Goal: Task Accomplishment & Management: Manage account settings

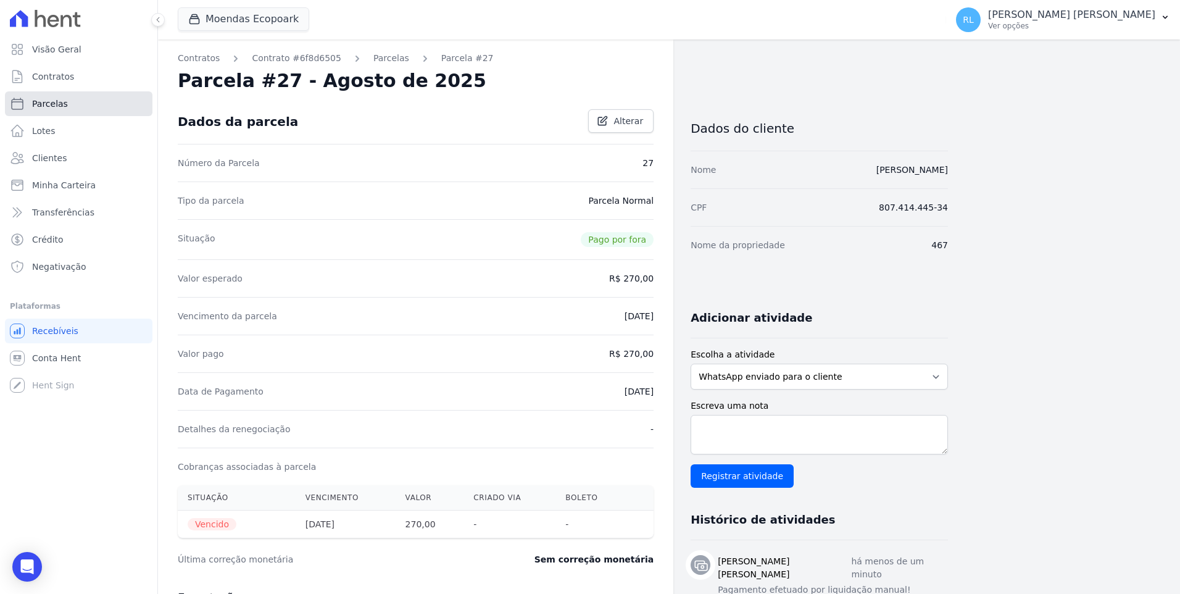
click at [96, 102] on link "Parcelas" at bounding box center [78, 103] width 147 height 25
select select
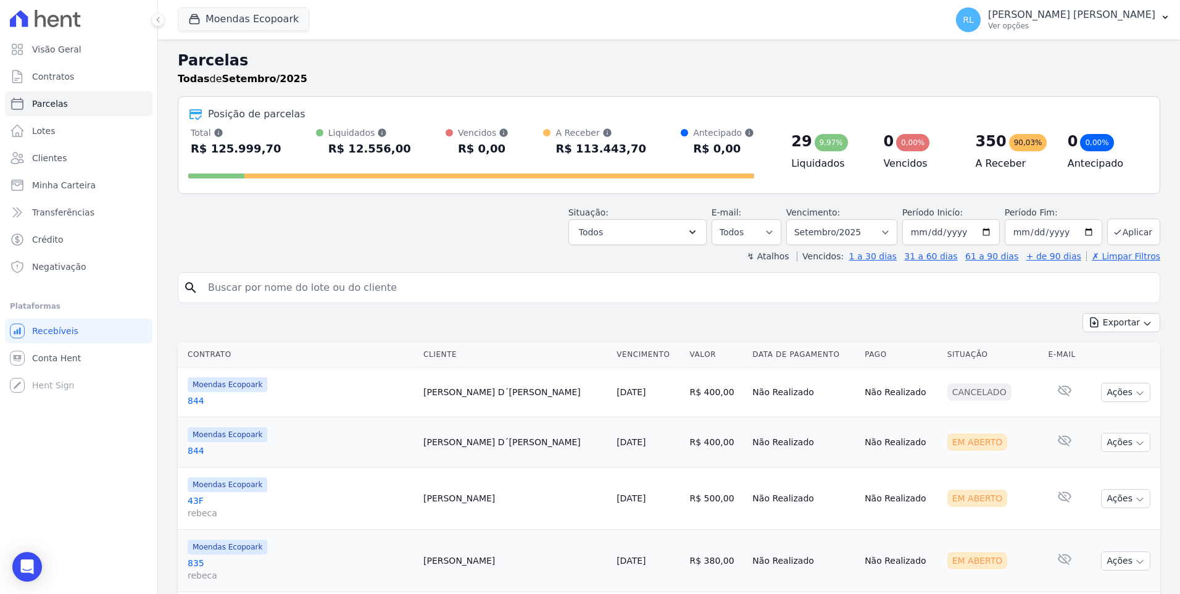
click at [431, 296] on input "search" at bounding box center [678, 287] width 954 height 25
type input "rogerio"
select select
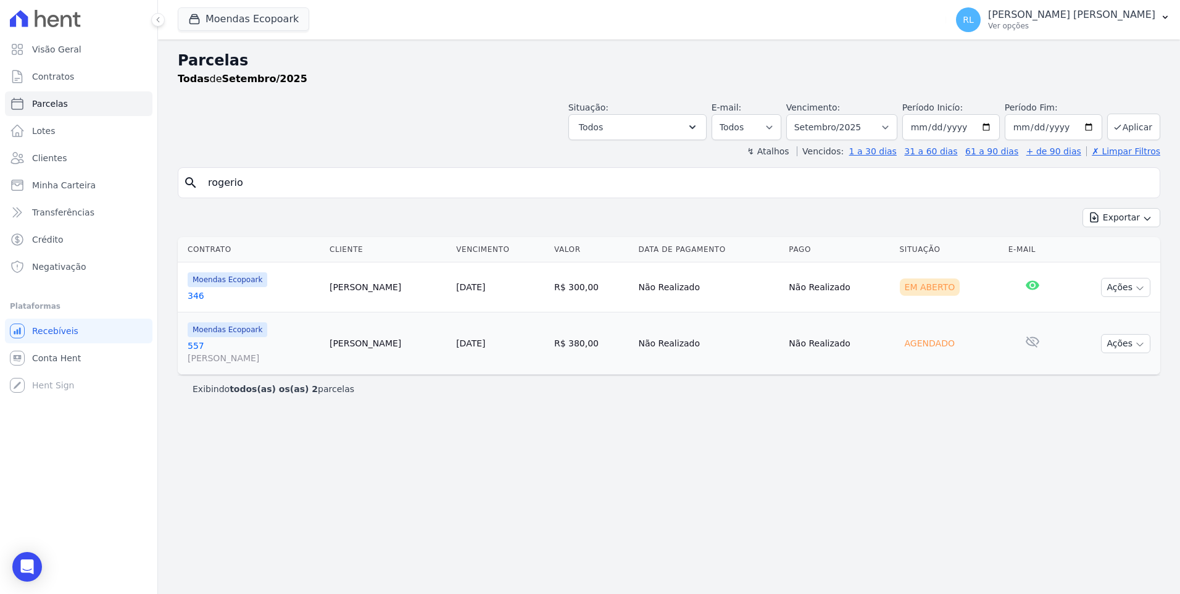
click at [199, 342] on link "557 eliana" at bounding box center [254, 351] width 132 height 25
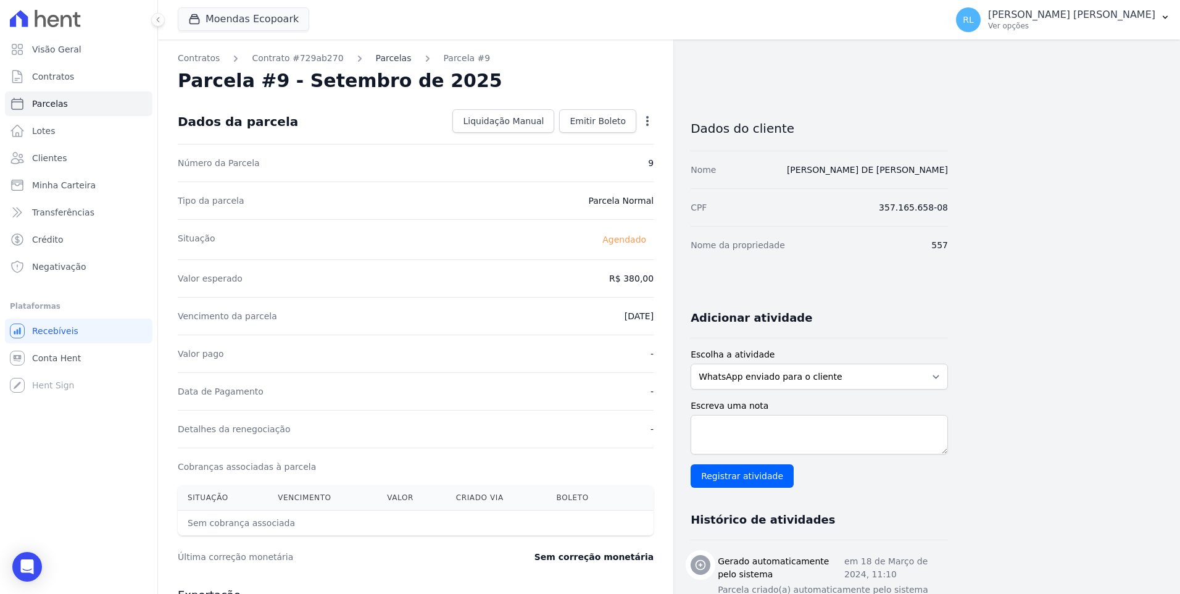
click at [379, 57] on link "Parcelas" at bounding box center [394, 58] width 36 height 13
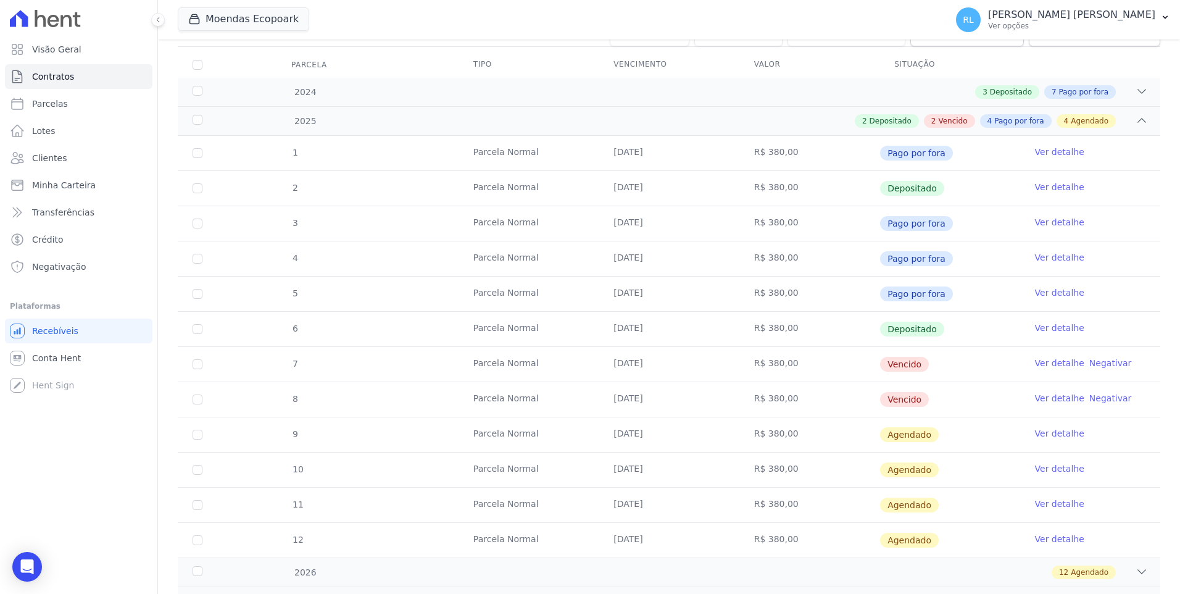
scroll to position [185, 0]
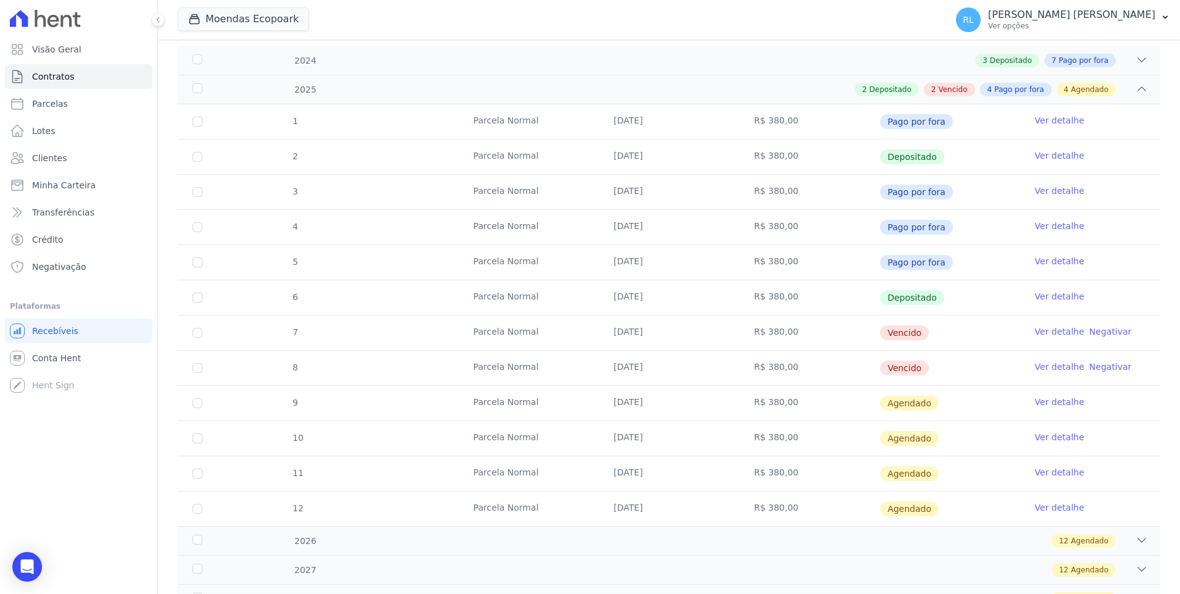
click at [1048, 333] on link "Ver detalhe" at bounding box center [1059, 331] width 49 height 12
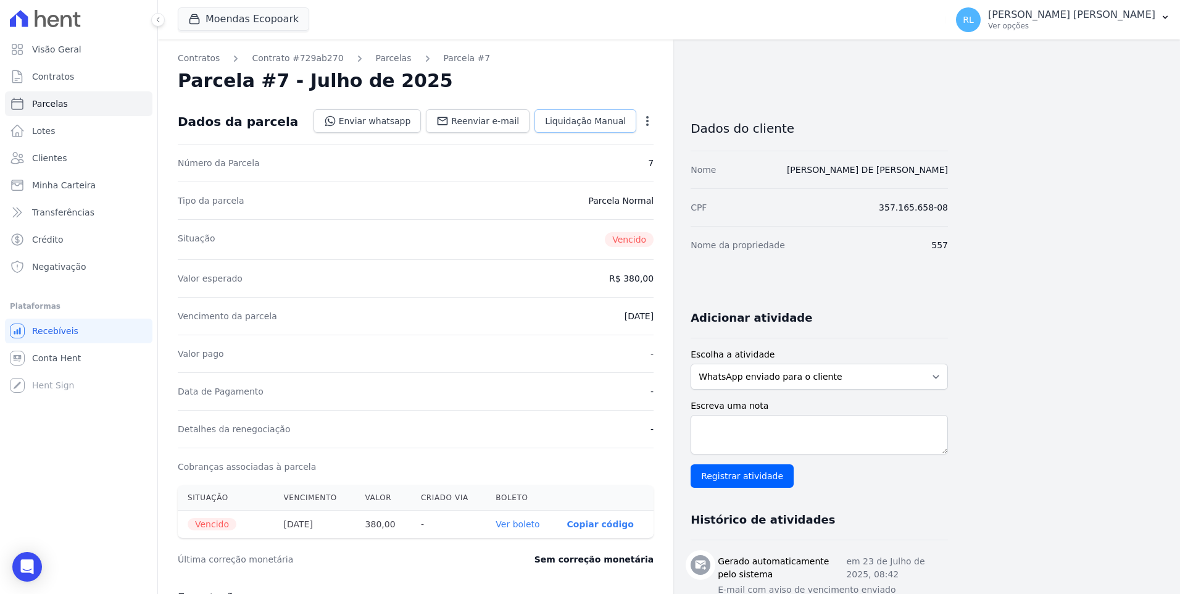
click at [600, 128] on link "Liquidação Manual" at bounding box center [585, 120] width 102 height 23
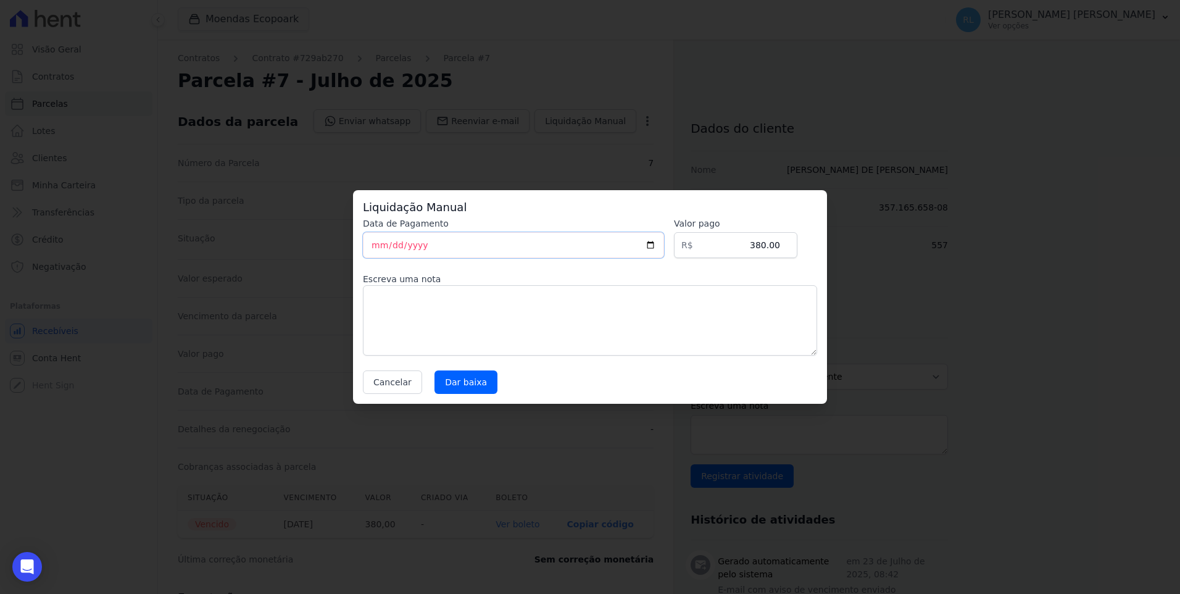
click at [381, 243] on input "[DATE]" at bounding box center [513, 245] width 301 height 26
type input "2025-09-03"
type input "2025-08-31"
click at [510, 301] on textarea at bounding box center [590, 320] width 454 height 70
type textarea "pix"
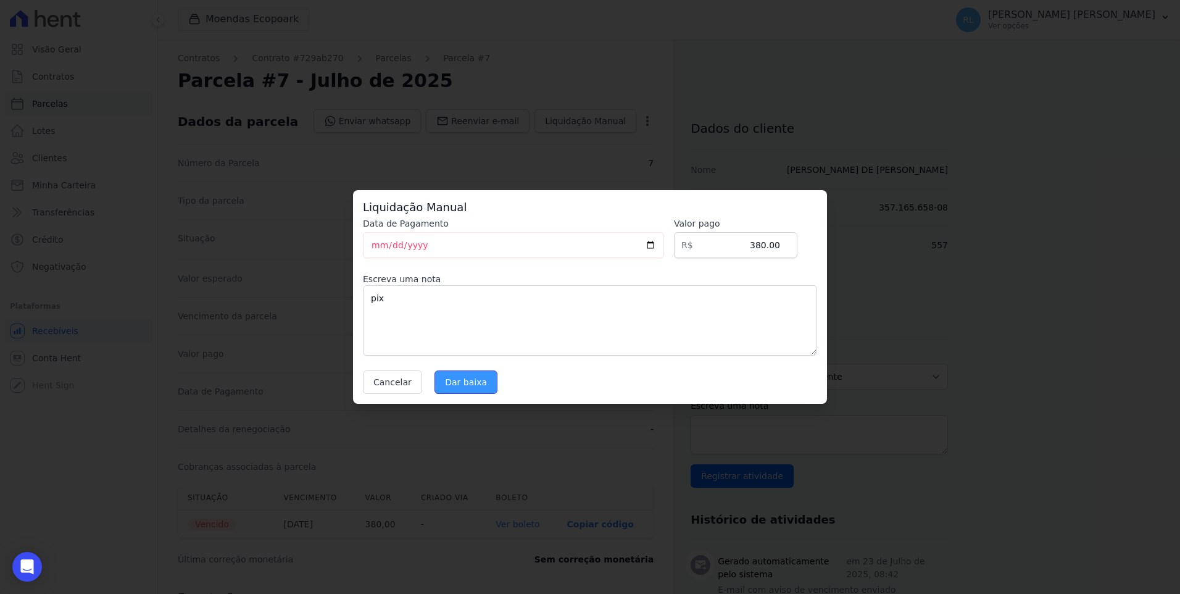
click at [442, 378] on input "Dar baixa" at bounding box center [465, 381] width 63 height 23
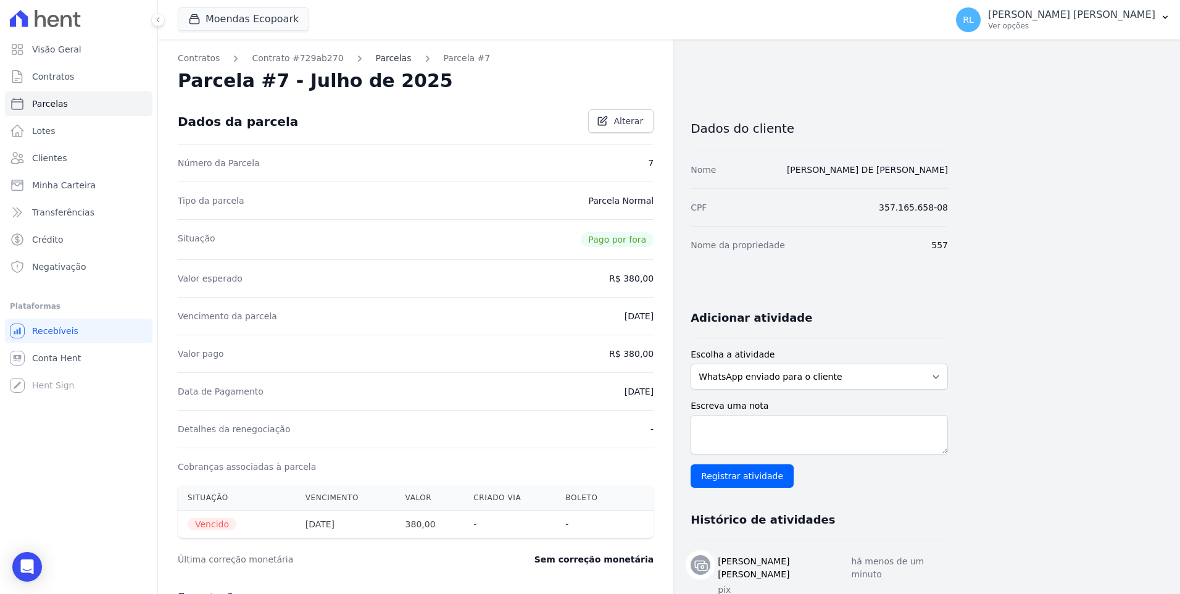
click at [380, 54] on link "Parcelas" at bounding box center [394, 58] width 36 height 13
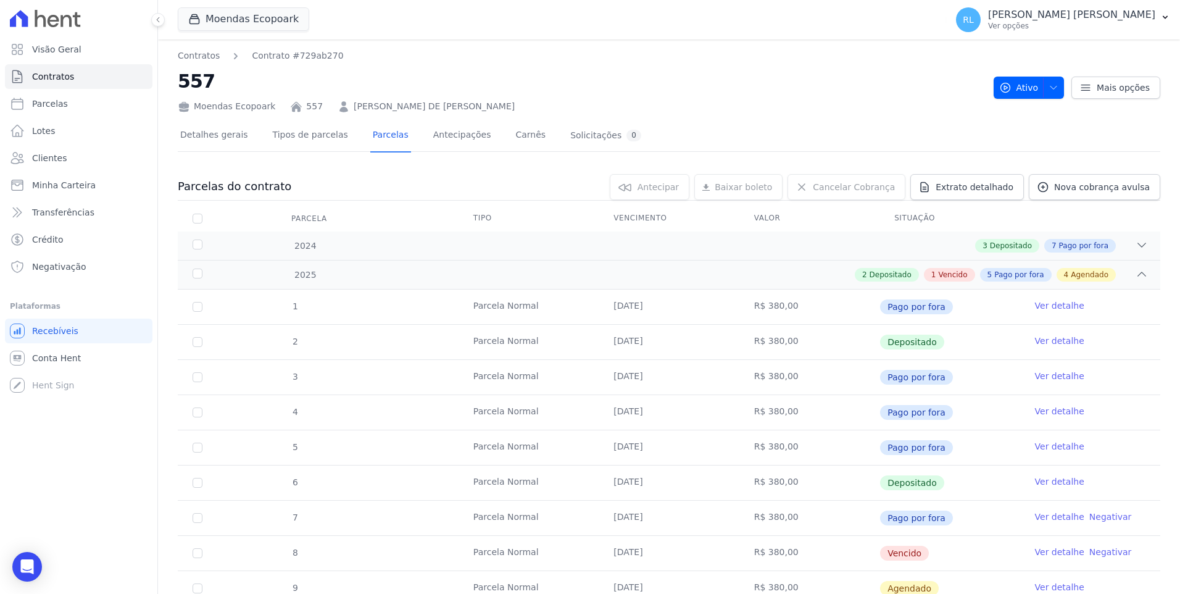
click at [1047, 550] on link "Ver detalhe" at bounding box center [1059, 551] width 49 height 12
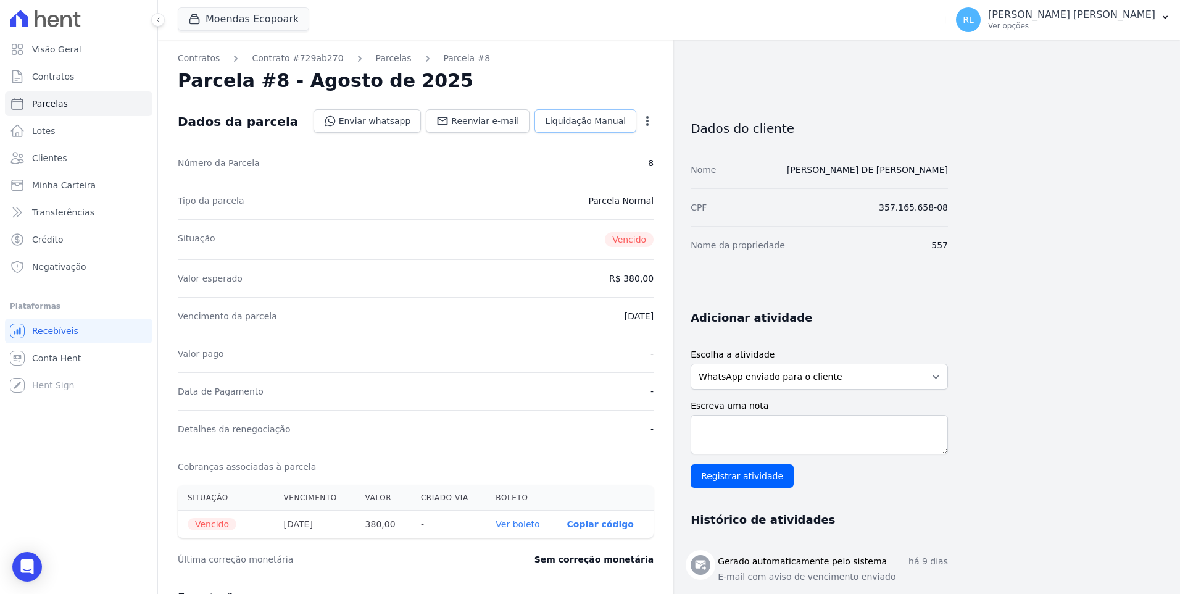
click at [575, 126] on span "Liquidação Manual" at bounding box center [585, 121] width 81 height 12
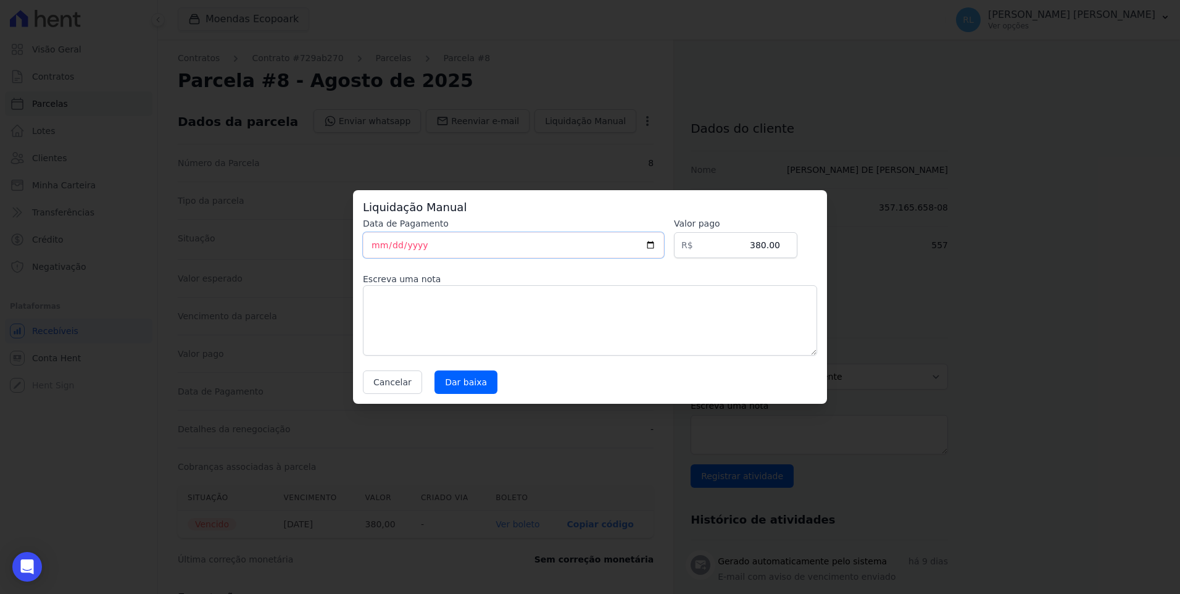
click at [378, 242] on input "[DATE]" at bounding box center [513, 245] width 301 height 26
type input "2025-09-03"
type input "2025-08-31"
click at [466, 385] on input "Dar baixa" at bounding box center [465, 381] width 63 height 23
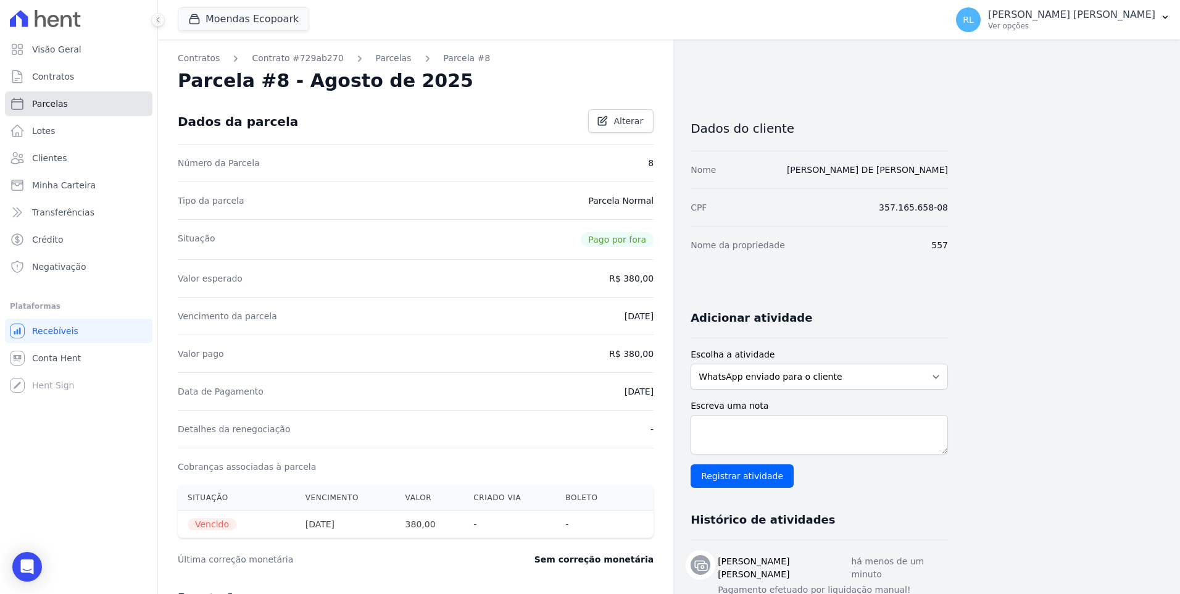
click at [57, 96] on link "Parcelas" at bounding box center [78, 103] width 147 height 25
select select
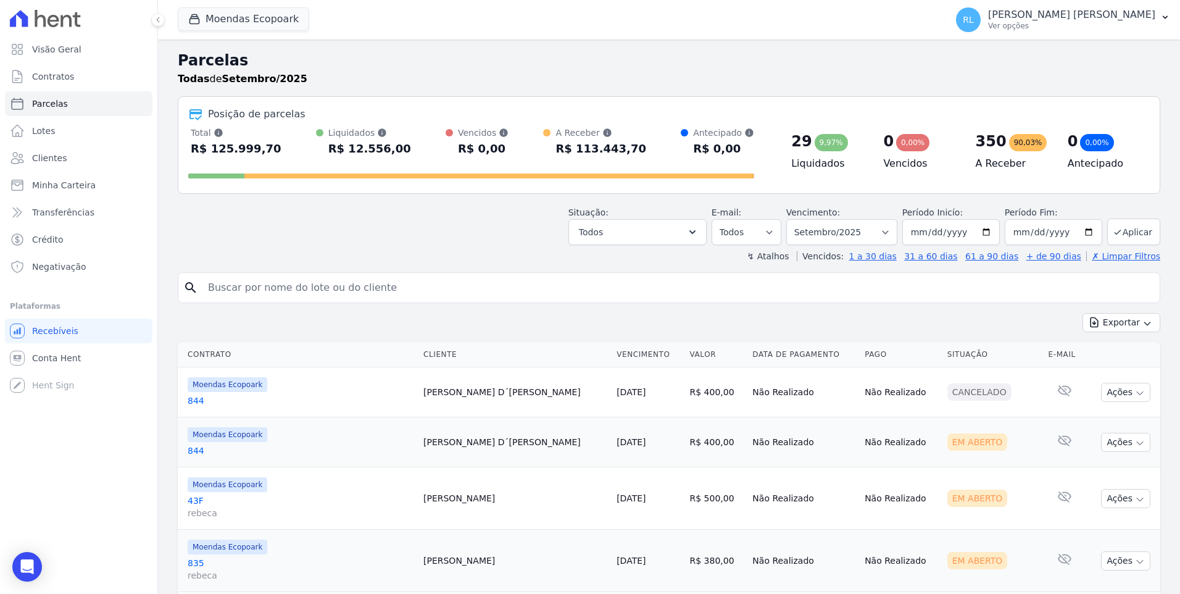
click at [336, 278] on input "search" at bounding box center [678, 287] width 954 height 25
type input "luiz"
select select
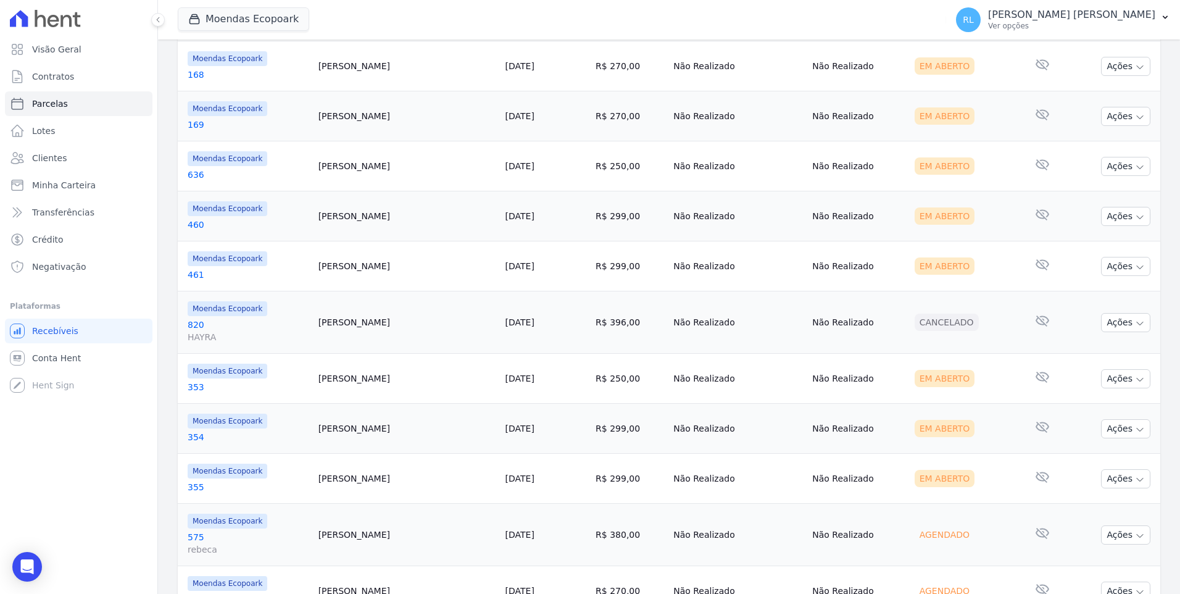
scroll to position [370, 0]
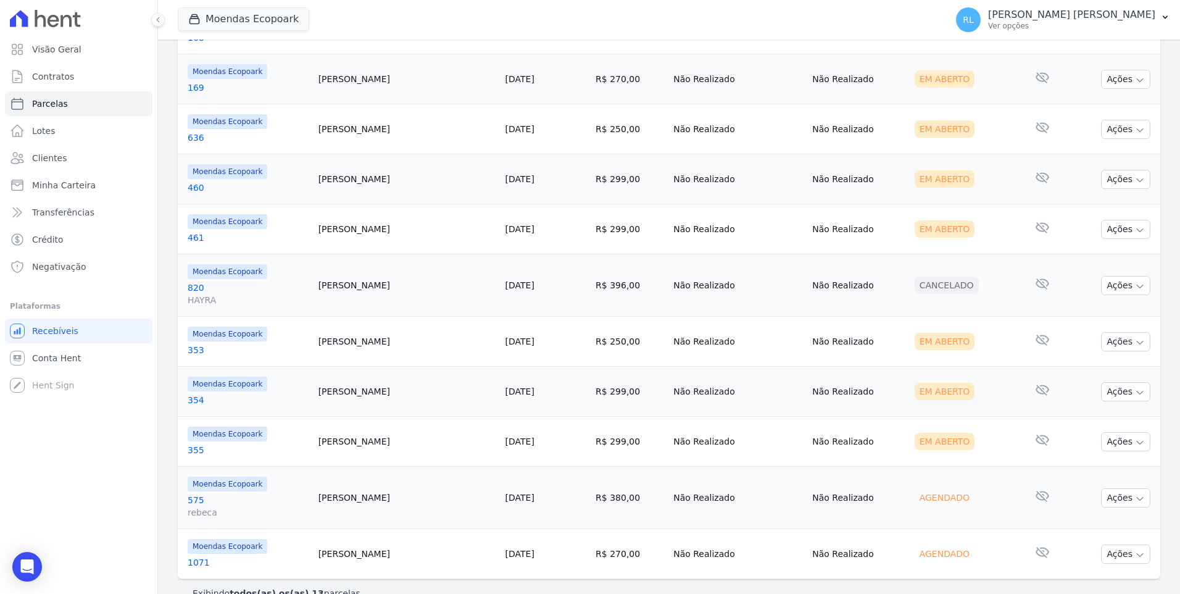
click at [191, 396] on link "354" at bounding box center [248, 400] width 121 height 12
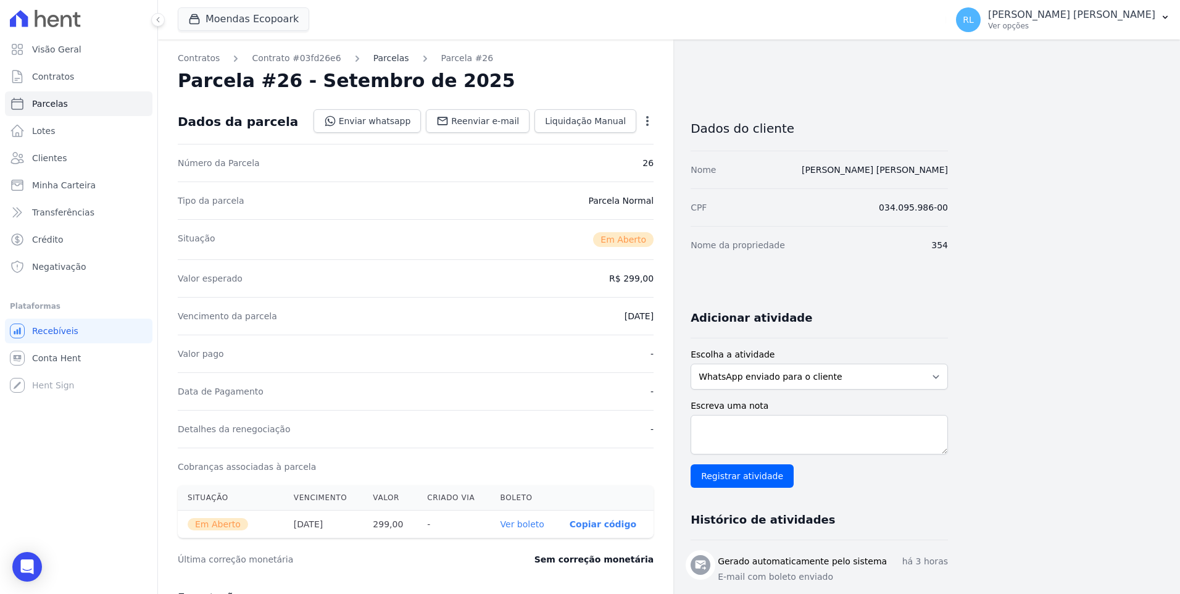
click at [384, 63] on link "Parcelas" at bounding box center [391, 58] width 36 height 13
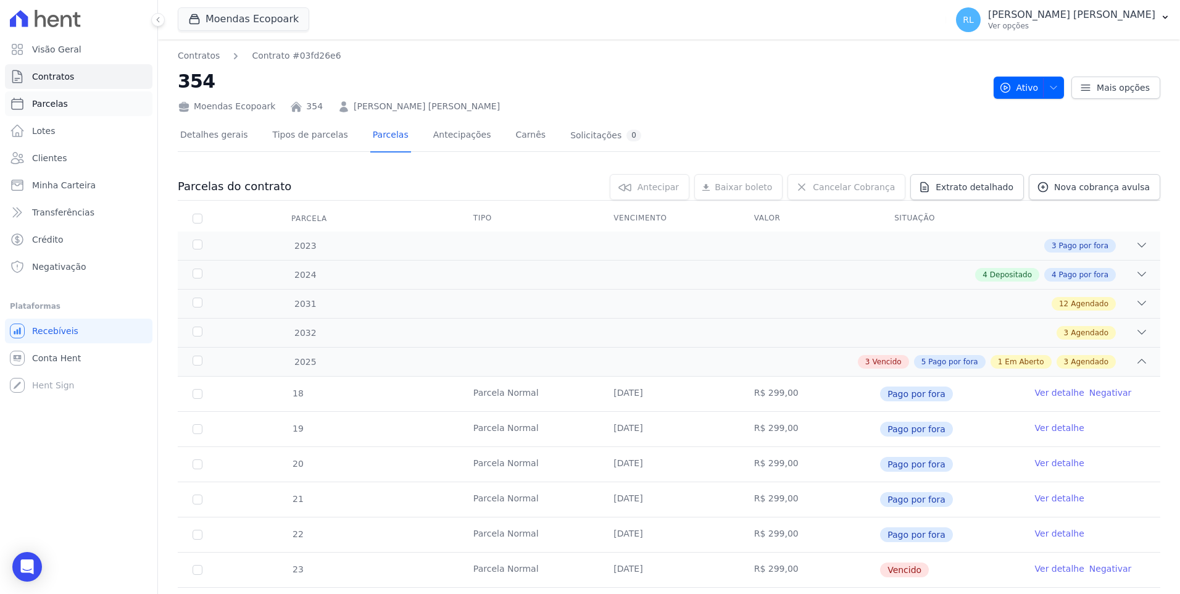
click at [75, 103] on link "Parcelas" at bounding box center [78, 103] width 147 height 25
select select
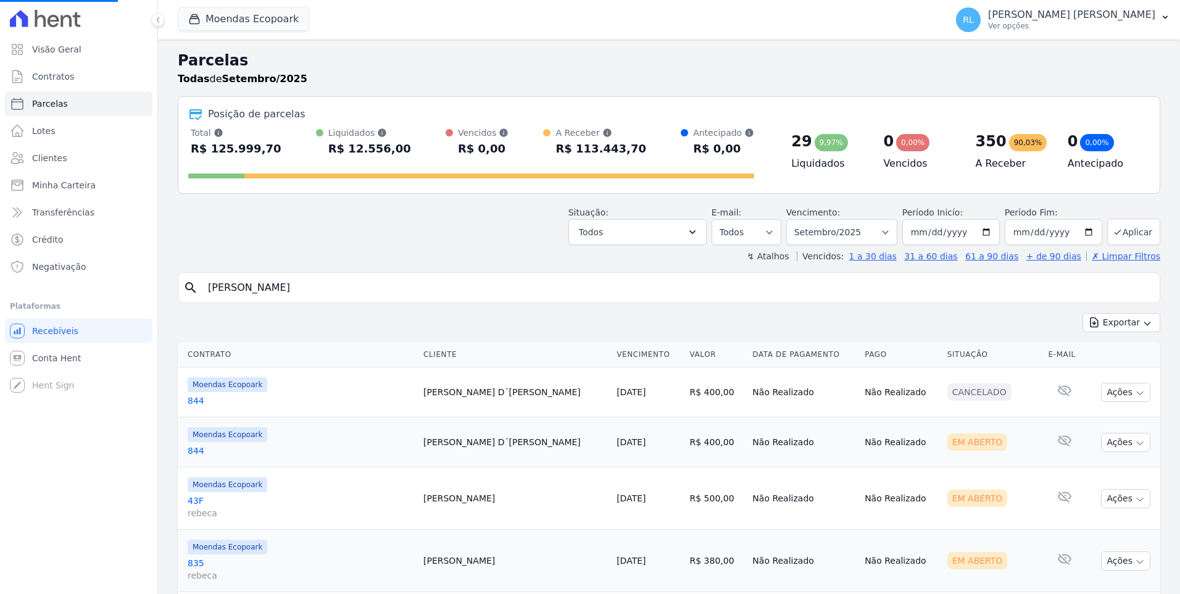
select select
click at [1, 258] on div "Visão Geral Contratos Parcelas Lotes Clientes Minha Carteira Transferências Cré…" at bounding box center [590, 297] width 1180 height 594
type input "353"
select select
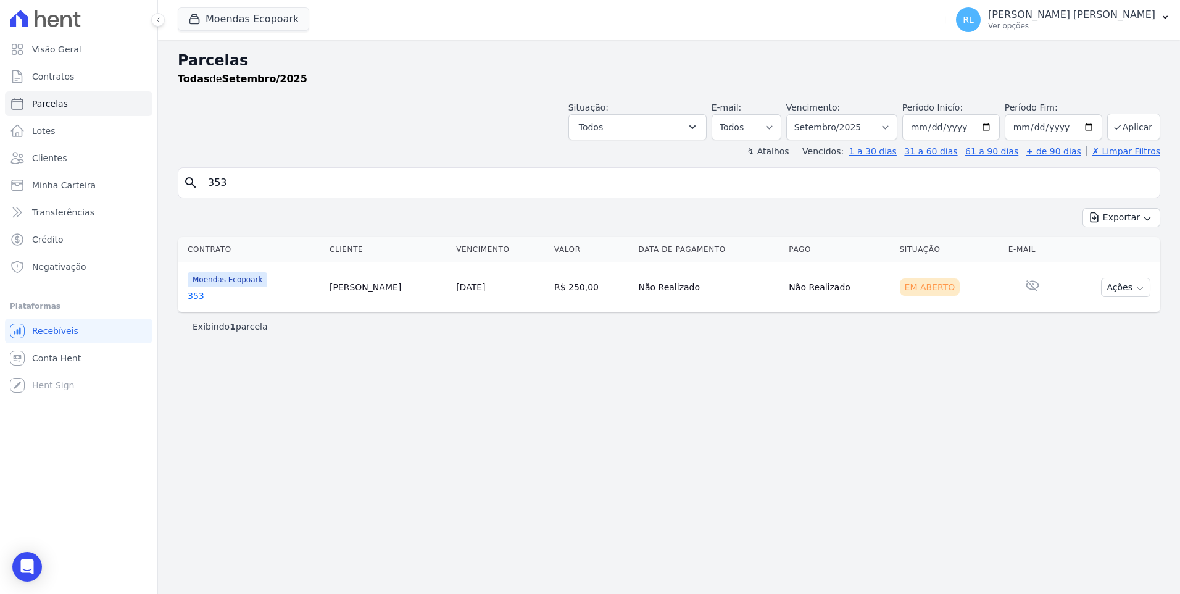
click at [210, 294] on link "353" at bounding box center [254, 295] width 132 height 12
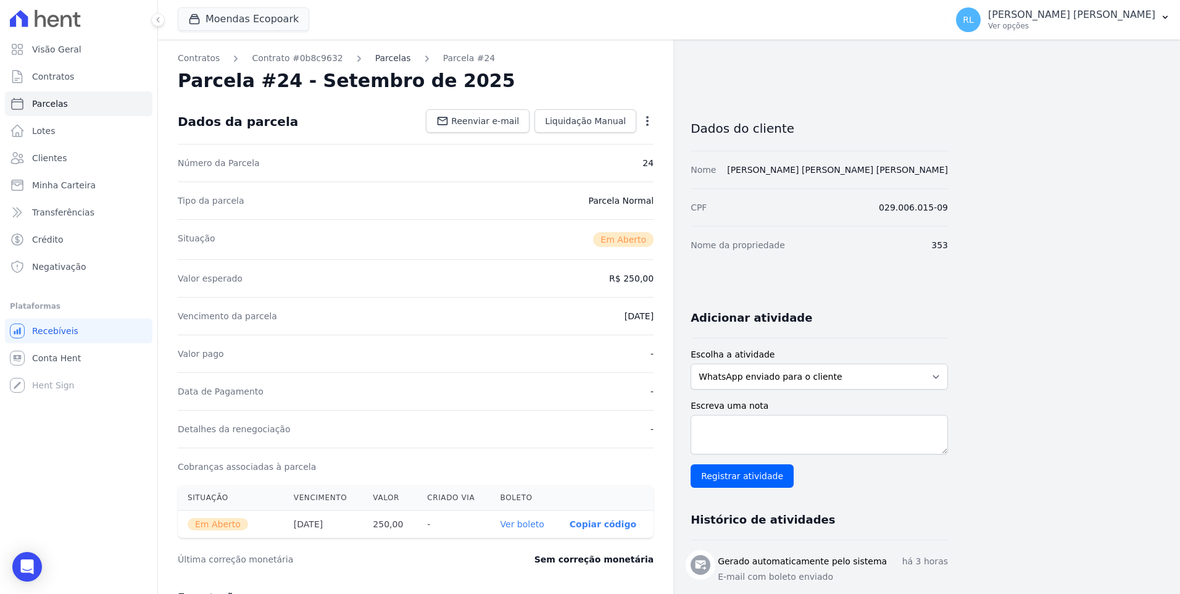
click at [378, 62] on link "Parcelas" at bounding box center [393, 58] width 36 height 13
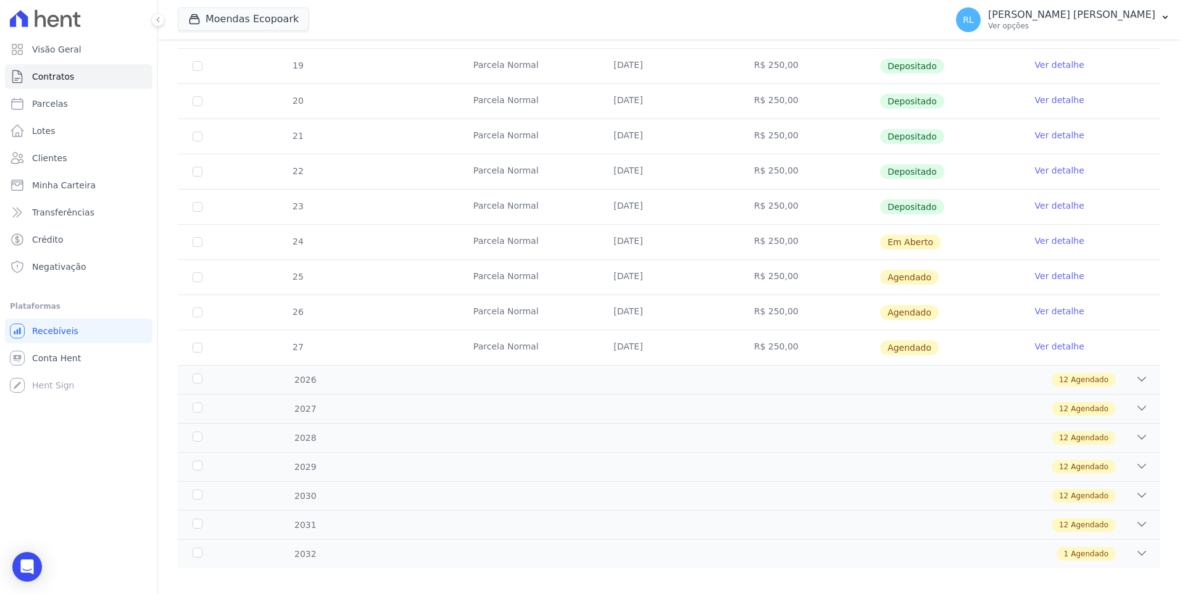
scroll to position [386, 0]
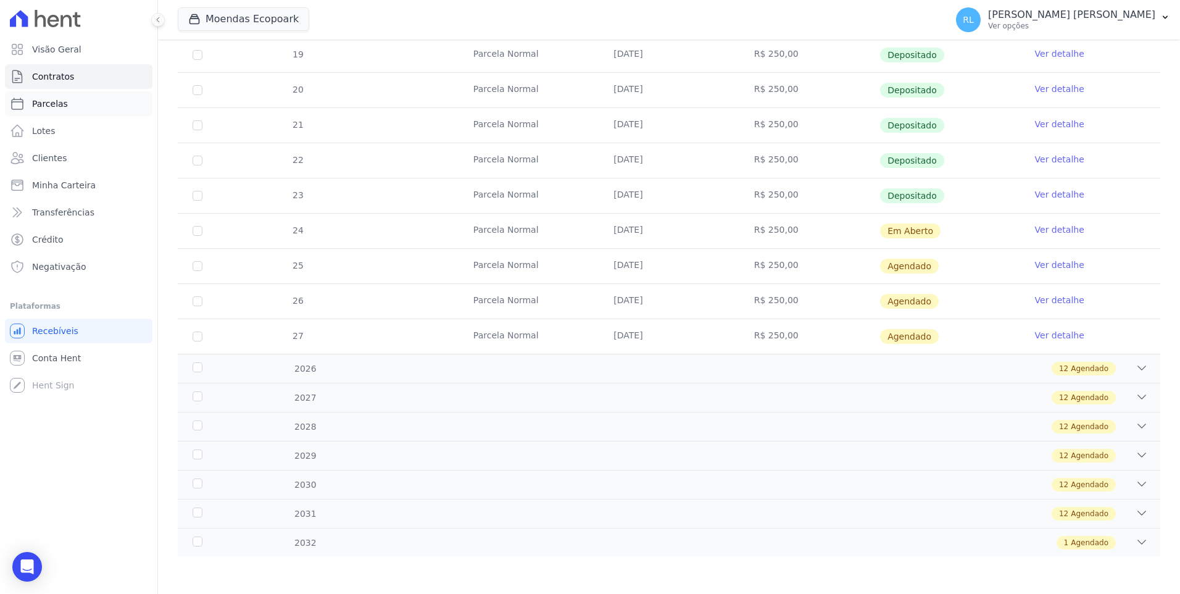
click at [76, 102] on link "Parcelas" at bounding box center [78, 103] width 147 height 25
select select
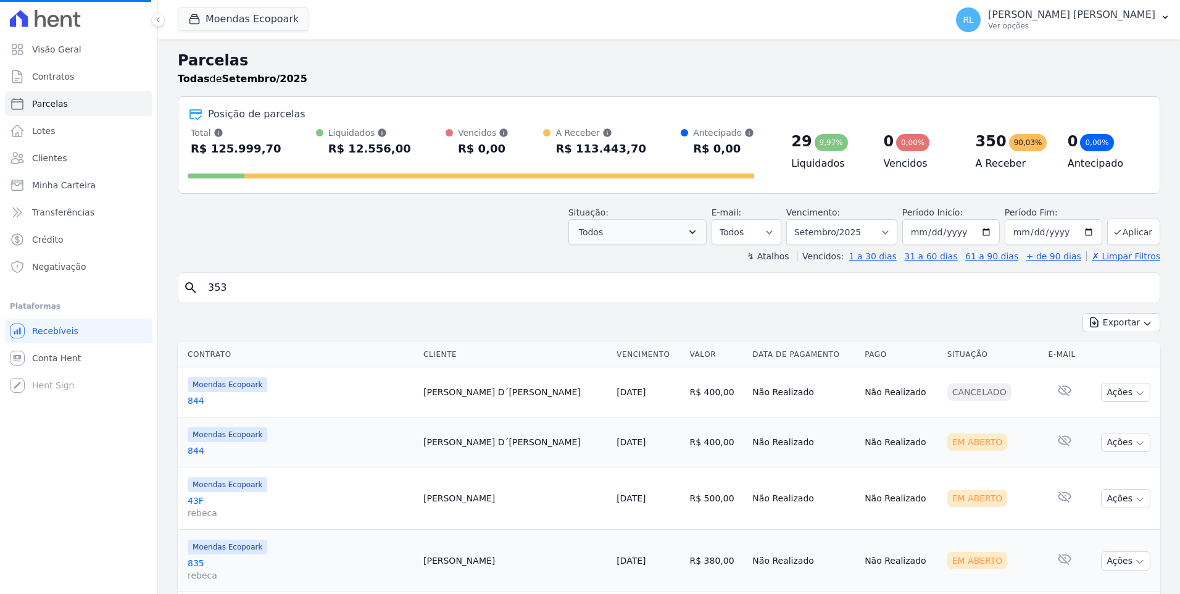
select select
click at [665, 233] on button "Todos" at bounding box center [637, 232] width 138 height 26
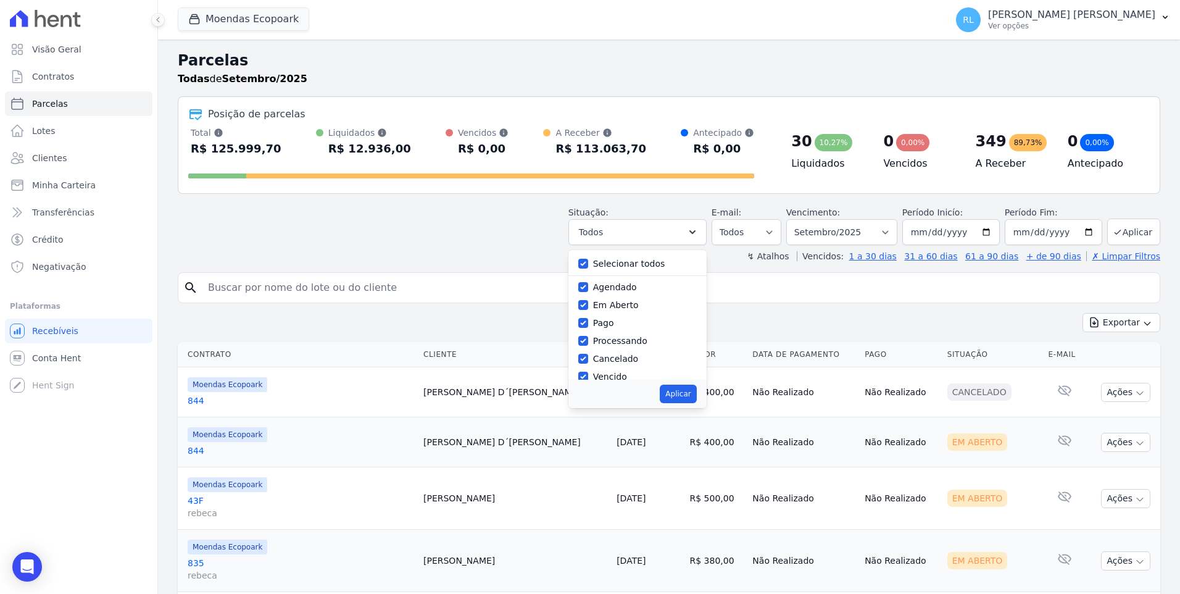
click at [590, 262] on div "Selecionar todos Agendado Em Aberto Pago Processando Cancelado Vencido Transfer…" at bounding box center [637, 315] width 138 height 130
click at [588, 262] on input "Selecionar todos" at bounding box center [583, 264] width 10 height 10
checkbox input "false"
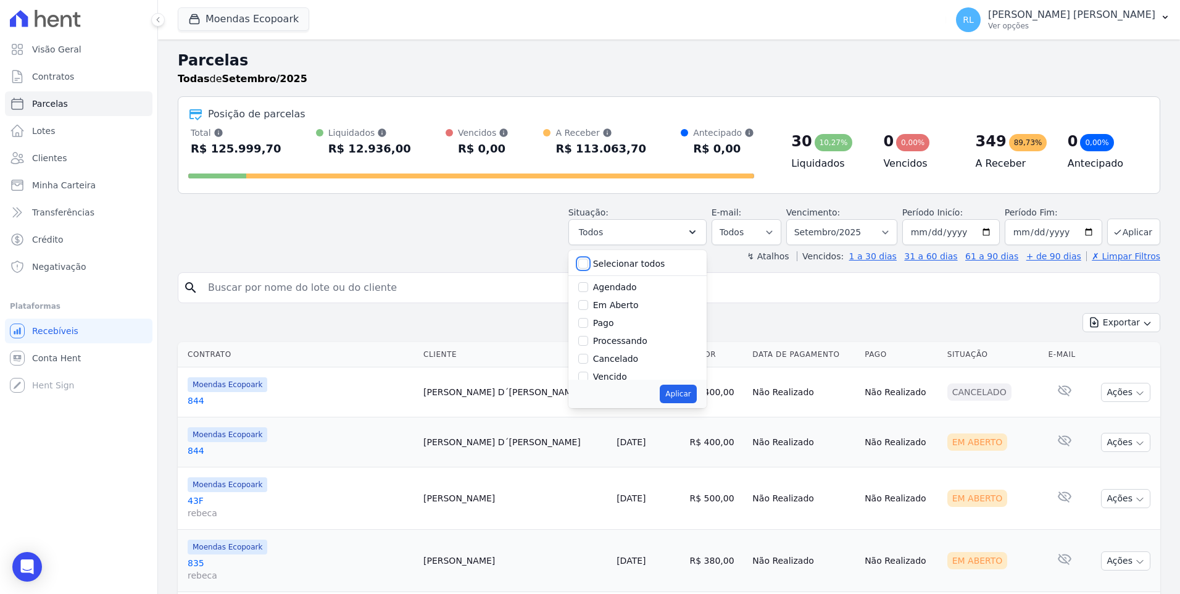
checkbox input "false"
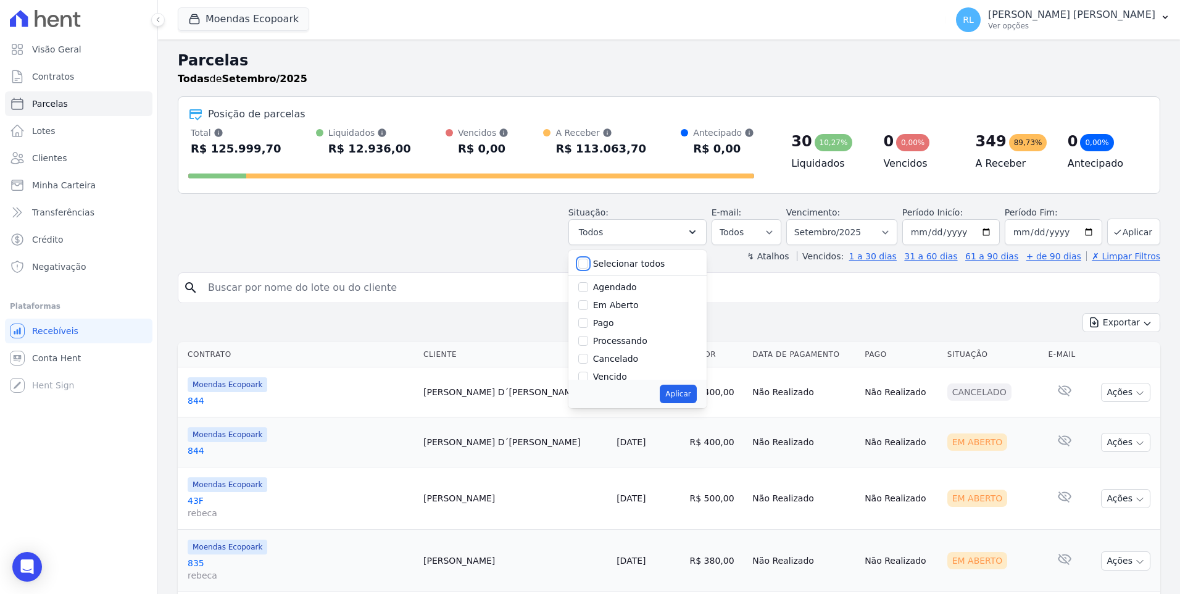
checkbox input "false"
click at [588, 325] on input "Pago" at bounding box center [583, 323] width 10 height 10
checkbox input "true"
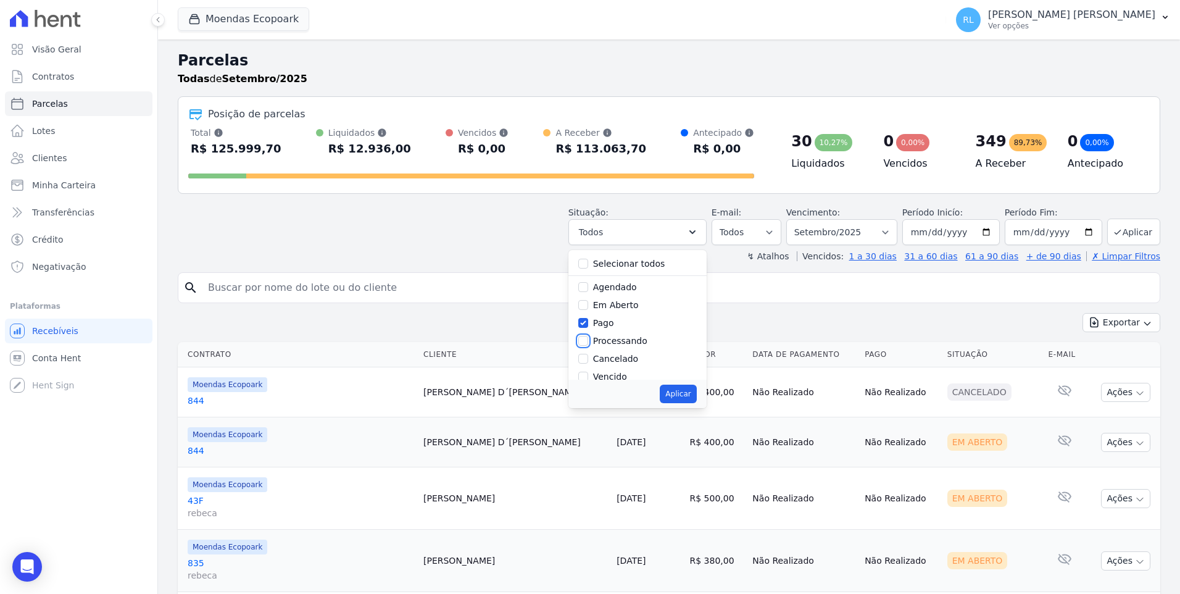
click at [588, 345] on input "Processando" at bounding box center [583, 341] width 10 height 10
checkbox input "true"
click at [588, 312] on input "Transferindo" at bounding box center [583, 312] width 10 height 10
checkbox input "true"
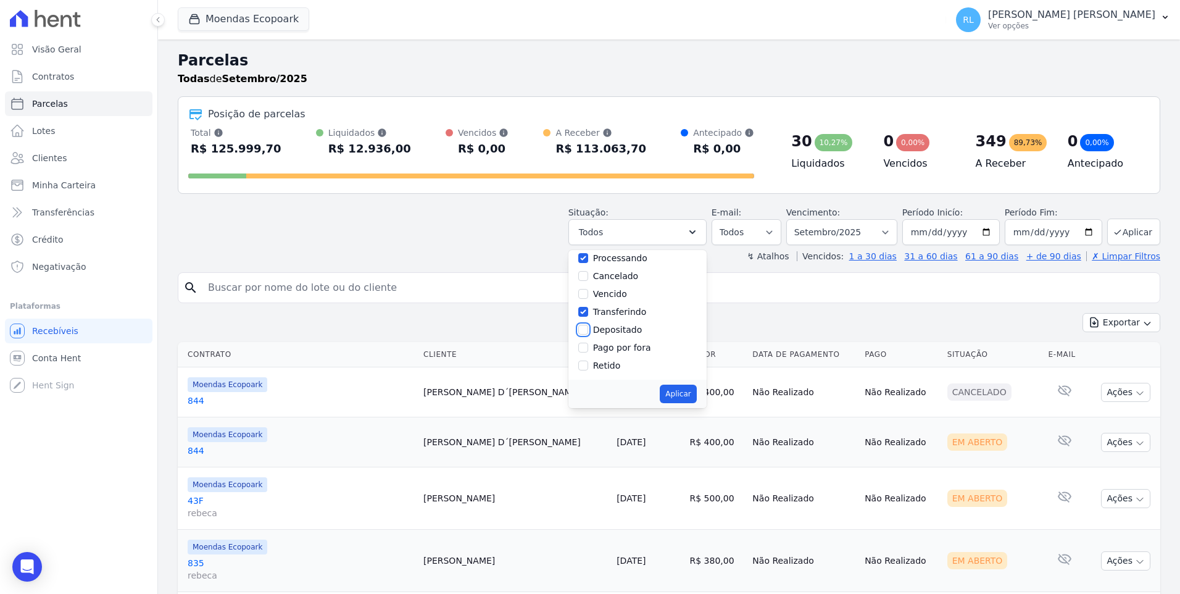
click at [588, 330] on input "Depositado" at bounding box center [583, 330] width 10 height 10
checkbox input "true"
click at [588, 351] on input "Pago por fora" at bounding box center [583, 347] width 10 height 10
checkbox input "true"
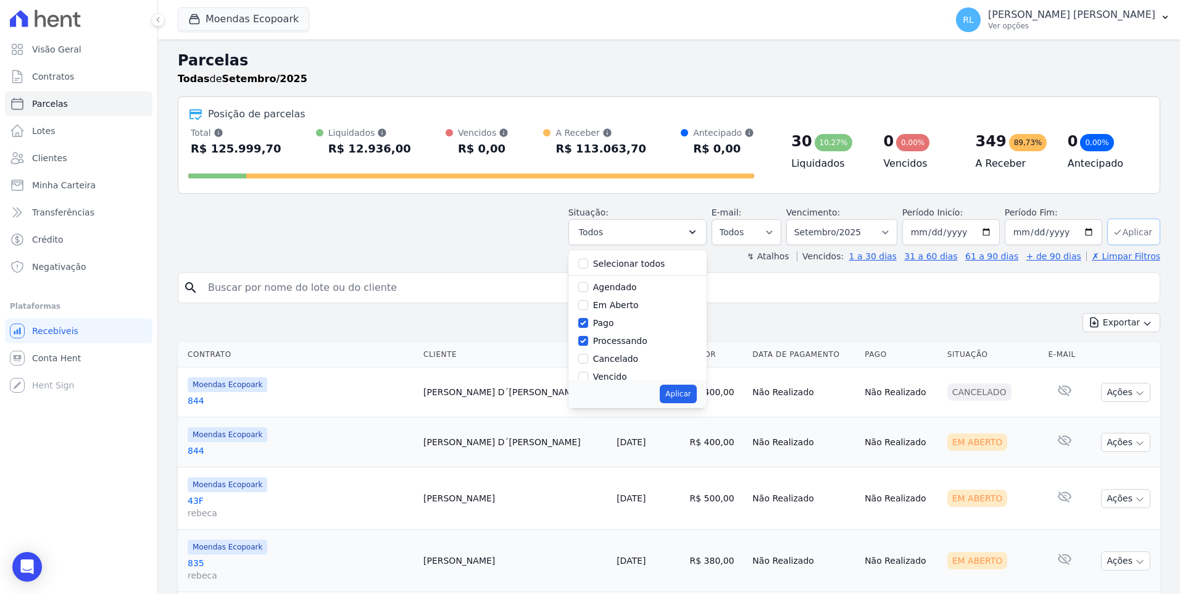
click at [1119, 231] on button "Aplicar" at bounding box center [1133, 231] width 53 height 27
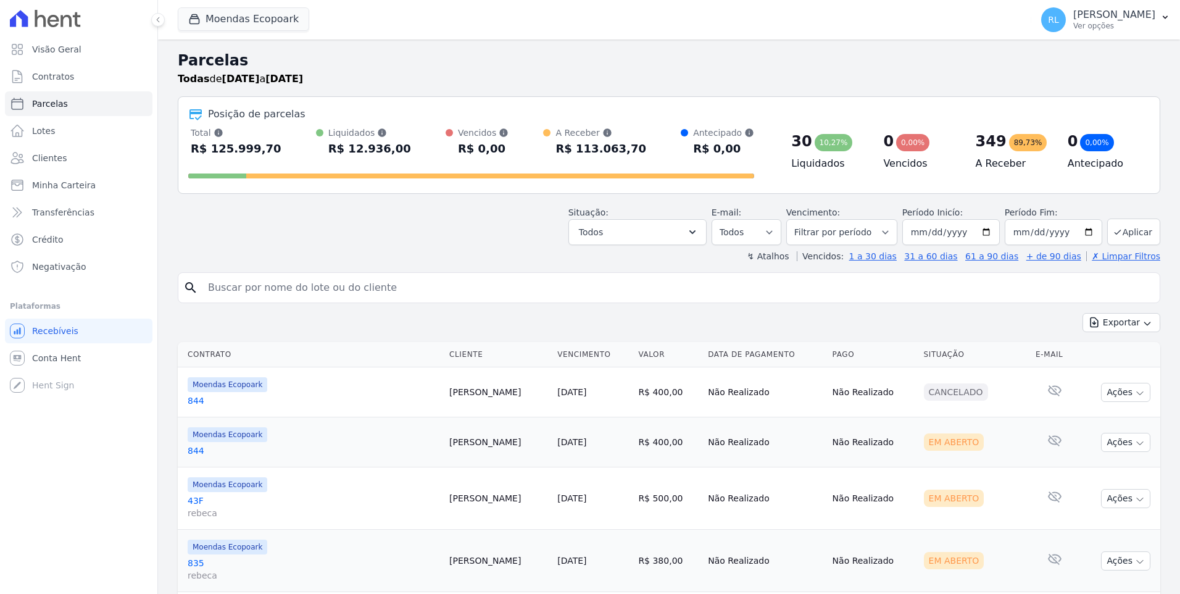
select select
click at [847, 233] on select "Filtrar por período ──────── Todos os meses Outubro/2022 Novembro/2022 Dezembro…" at bounding box center [841, 232] width 111 height 26
select select "all"
click at [797, 219] on select "Filtrar por período ──────── Todos os meses Outubro/2022 Novembro/2022 Dezembro…" at bounding box center [841, 232] width 111 height 26
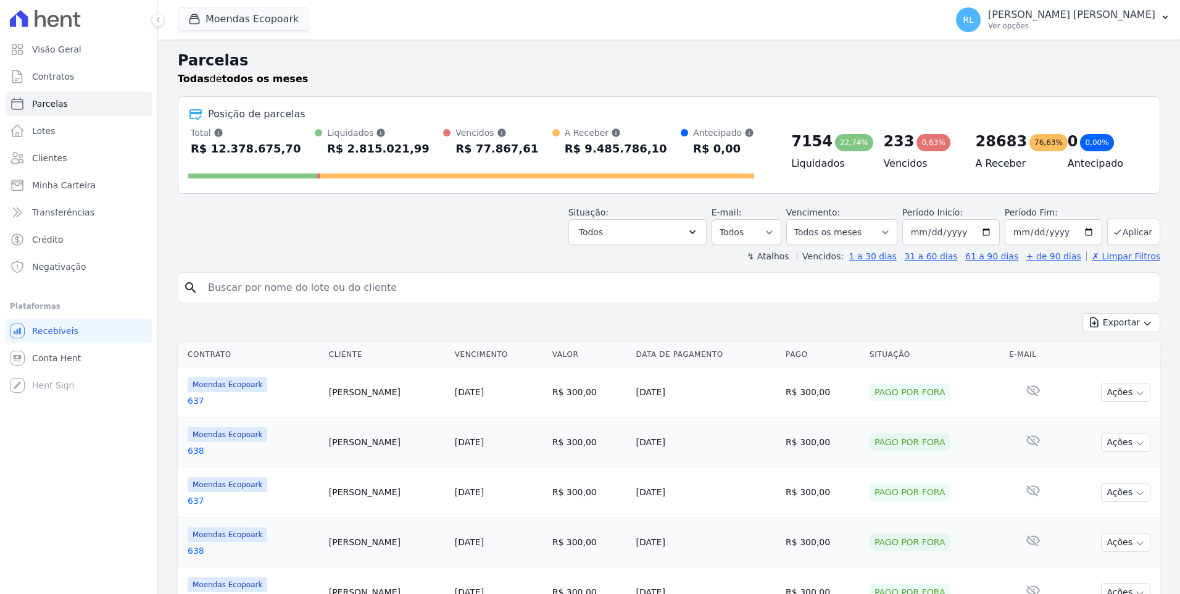
select select
click at [690, 242] on button "Todos" at bounding box center [637, 232] width 138 height 26
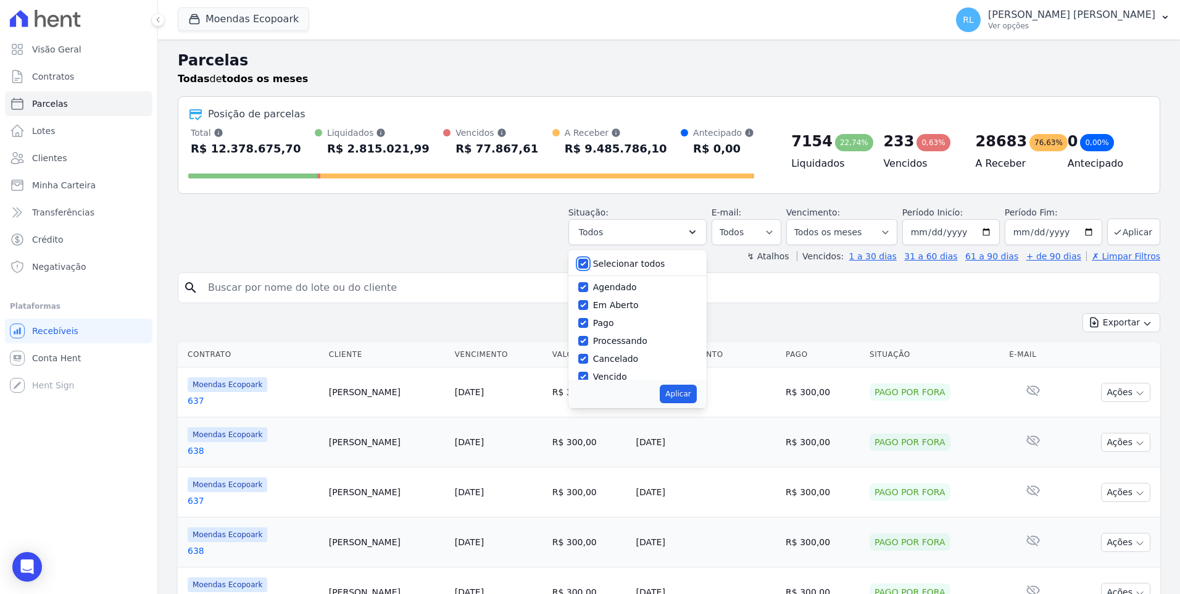
click at [588, 265] on input "Selecionar todos" at bounding box center [583, 264] width 10 height 10
checkbox input "false"
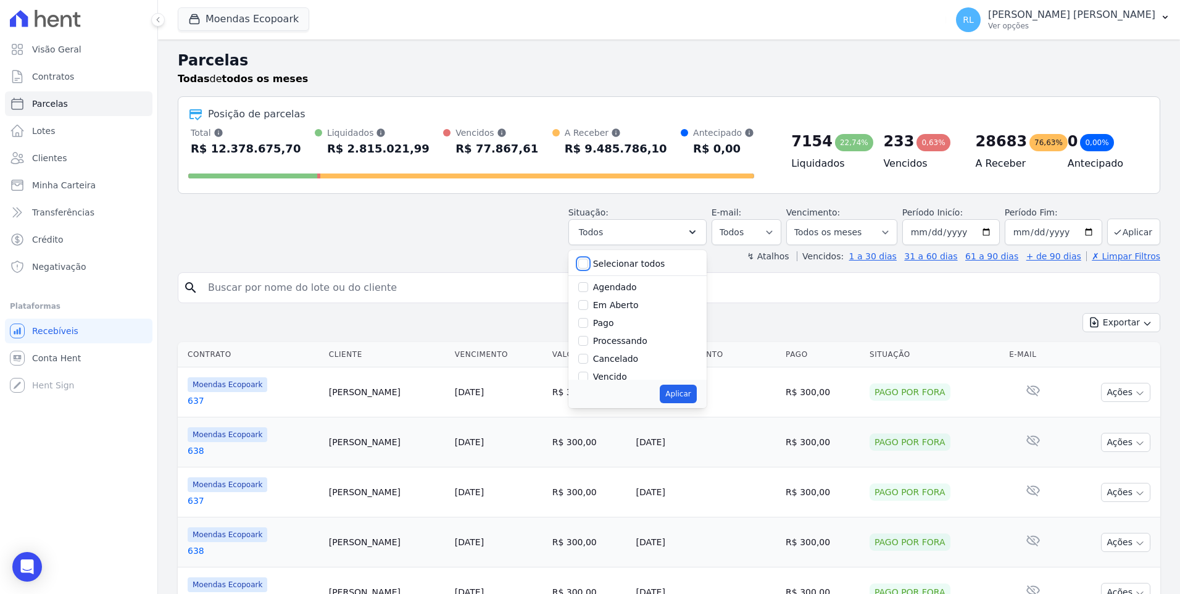
checkbox input "false"
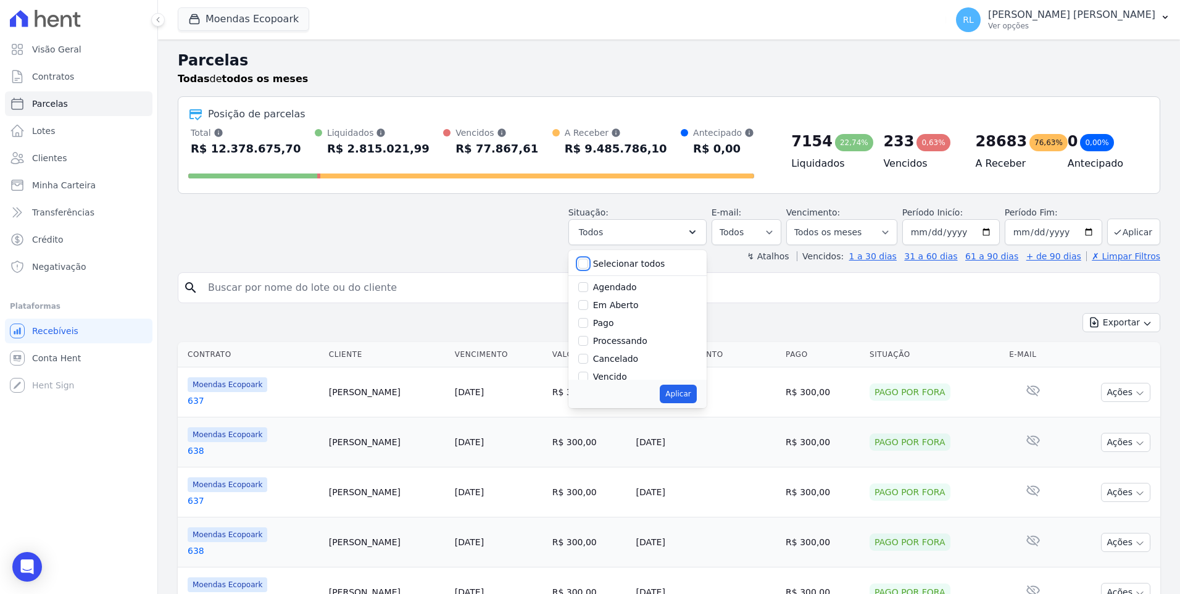
checkbox input "false"
click at [588, 326] on input "Pago" at bounding box center [583, 323] width 10 height 10
checkbox input "true"
click at [588, 342] on input "Processando" at bounding box center [583, 341] width 10 height 10
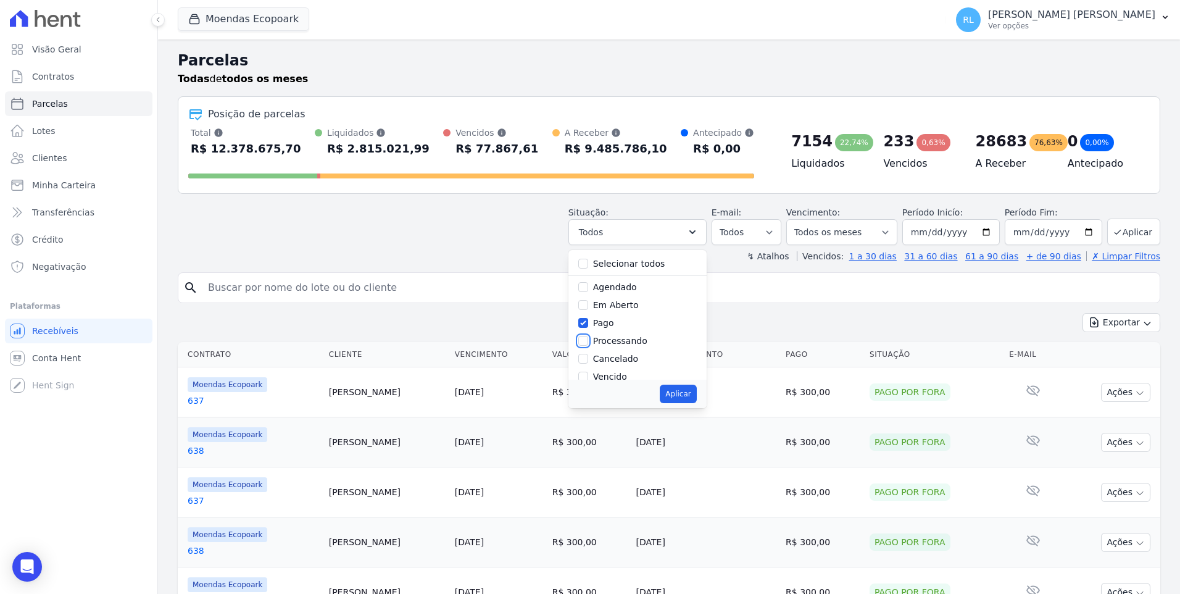
checkbox input "true"
click at [588, 323] on input "Transferindo" at bounding box center [583, 323] width 10 height 10
checkbox input "true"
click at [588, 339] on input "Depositado" at bounding box center [583, 341] width 10 height 10
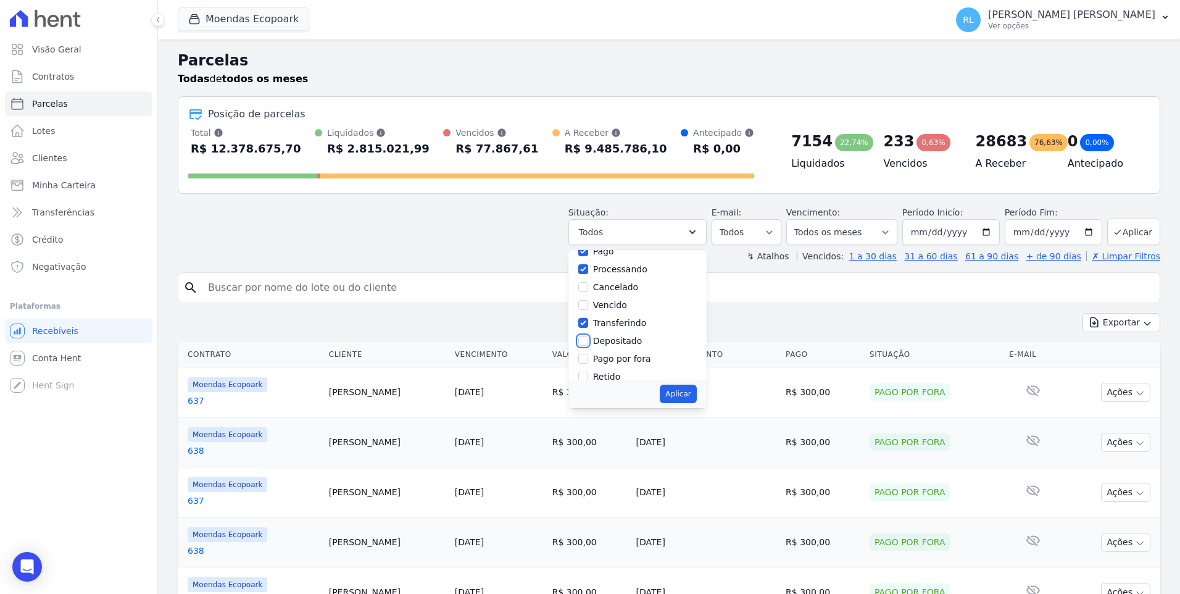
checkbox input "true"
click at [588, 356] on input "Pago por fora" at bounding box center [583, 359] width 10 height 10
checkbox input "true"
click at [686, 392] on button "Aplicar" at bounding box center [678, 393] width 36 height 19
select select "paid"
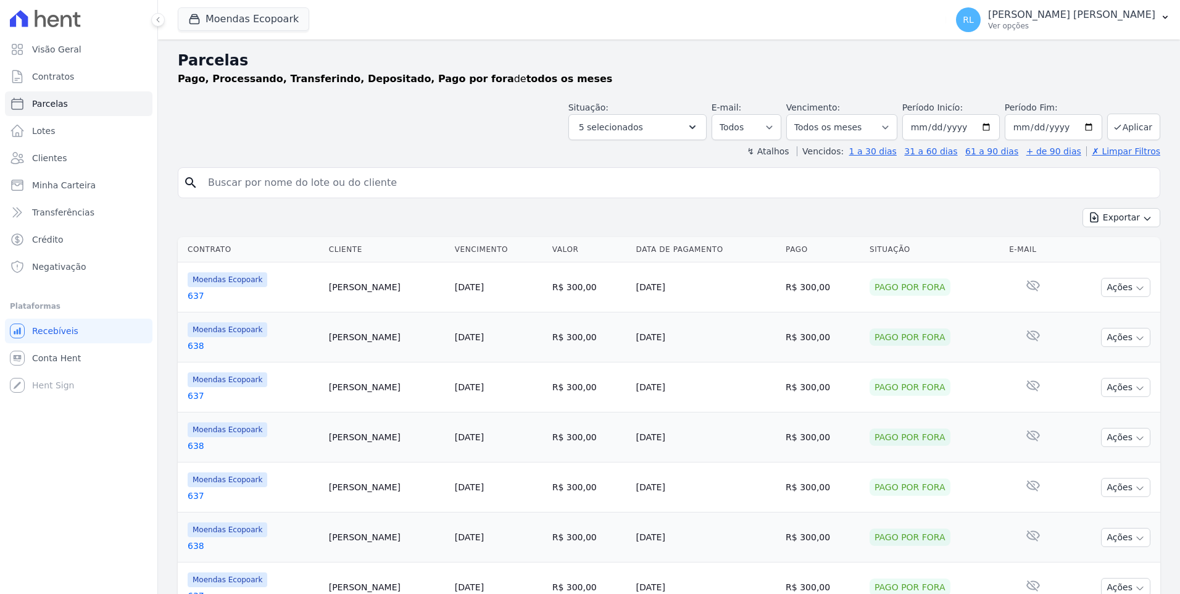
select select
click at [1129, 220] on button "Exportar" at bounding box center [1121, 217] width 78 height 19
click at [1119, 265] on span "Exportar CSV" at bounding box center [1119, 268] width 65 height 12
click at [277, 186] on input "search" at bounding box center [678, 182] width 954 height 25
type input "663"
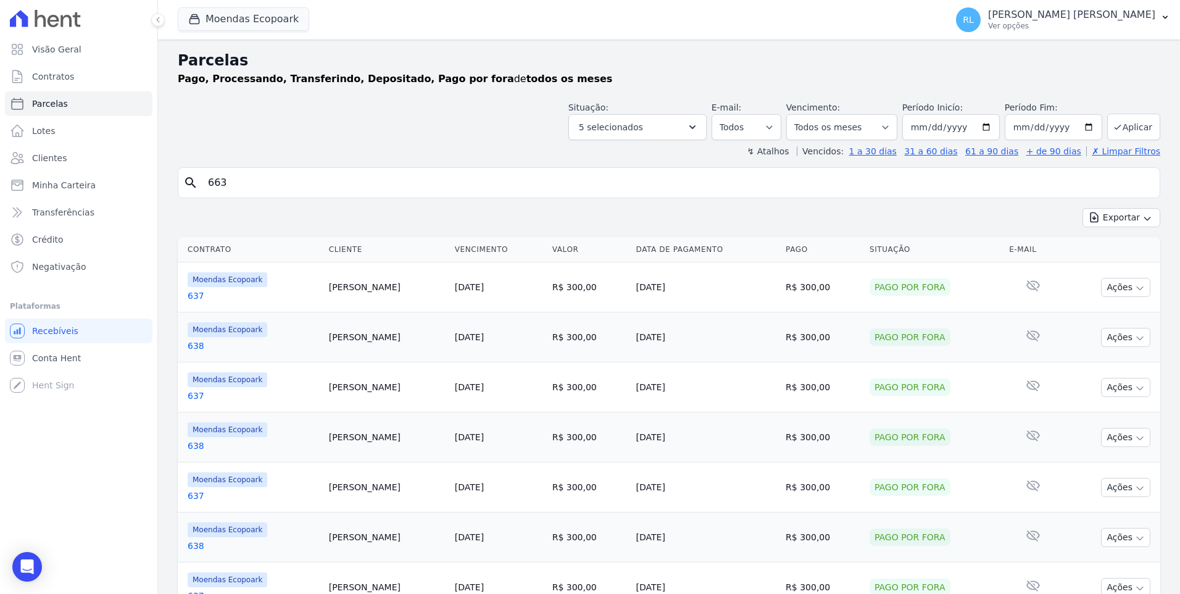
select select
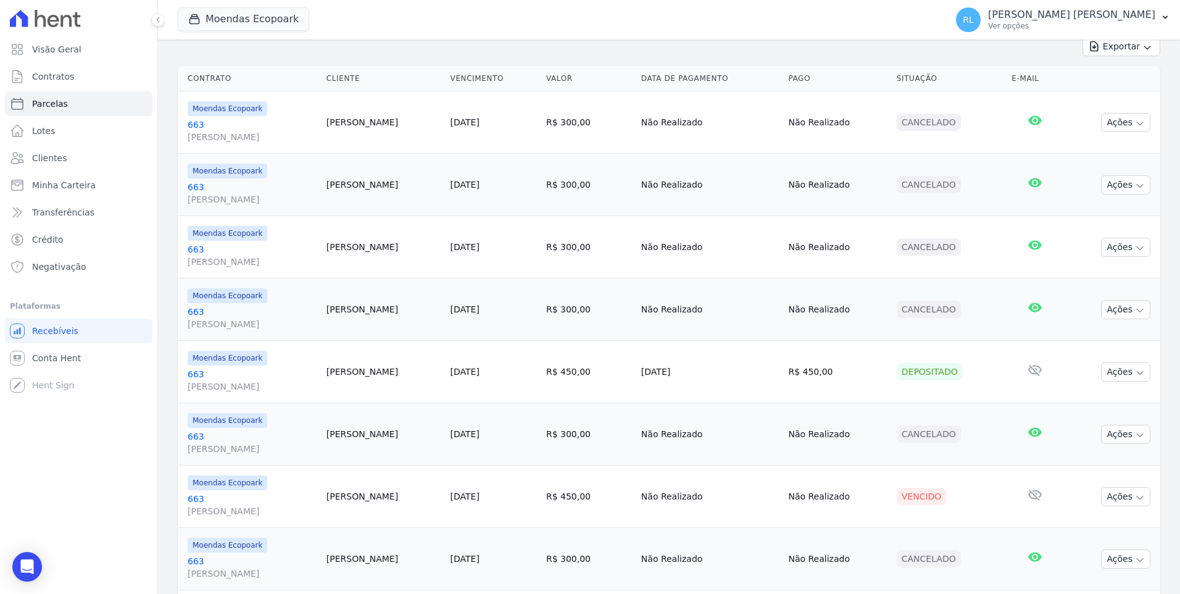
scroll to position [185, 0]
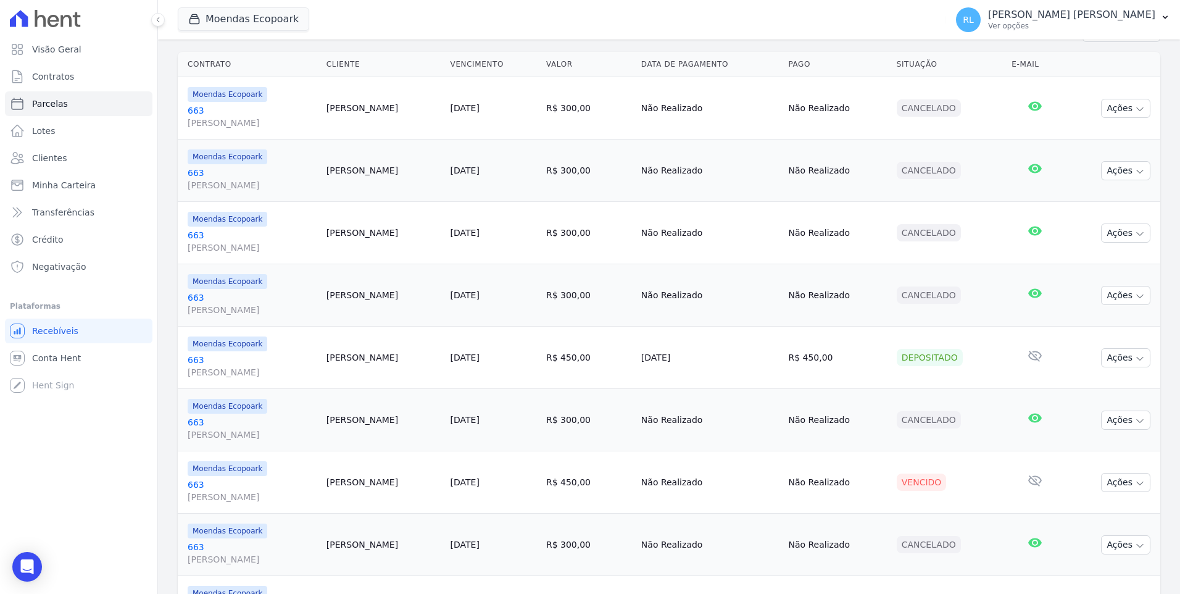
click at [196, 359] on link "663 [PERSON_NAME]" at bounding box center [252, 366] width 129 height 25
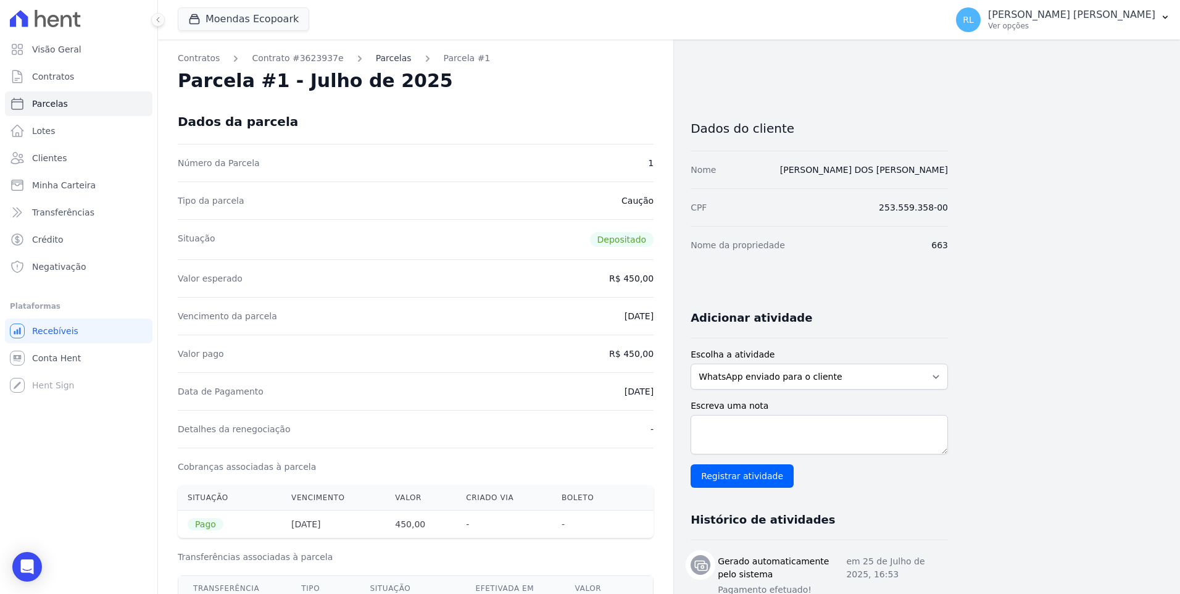
click at [378, 55] on link "Parcelas" at bounding box center [394, 58] width 36 height 13
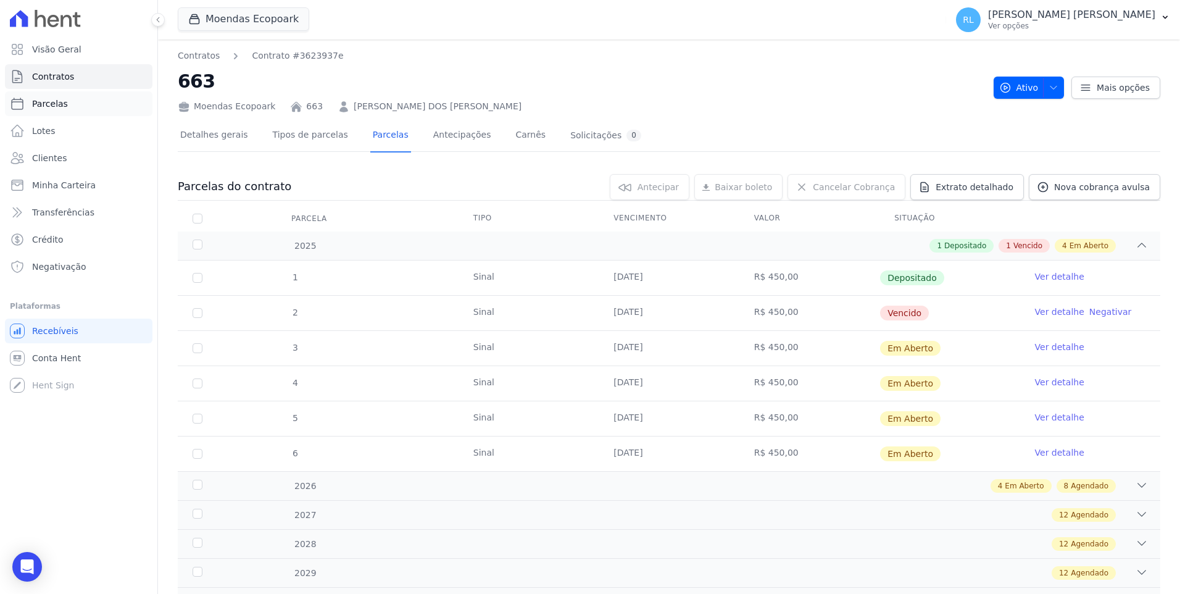
click at [77, 97] on link "Parcelas" at bounding box center [78, 103] width 147 height 25
select select
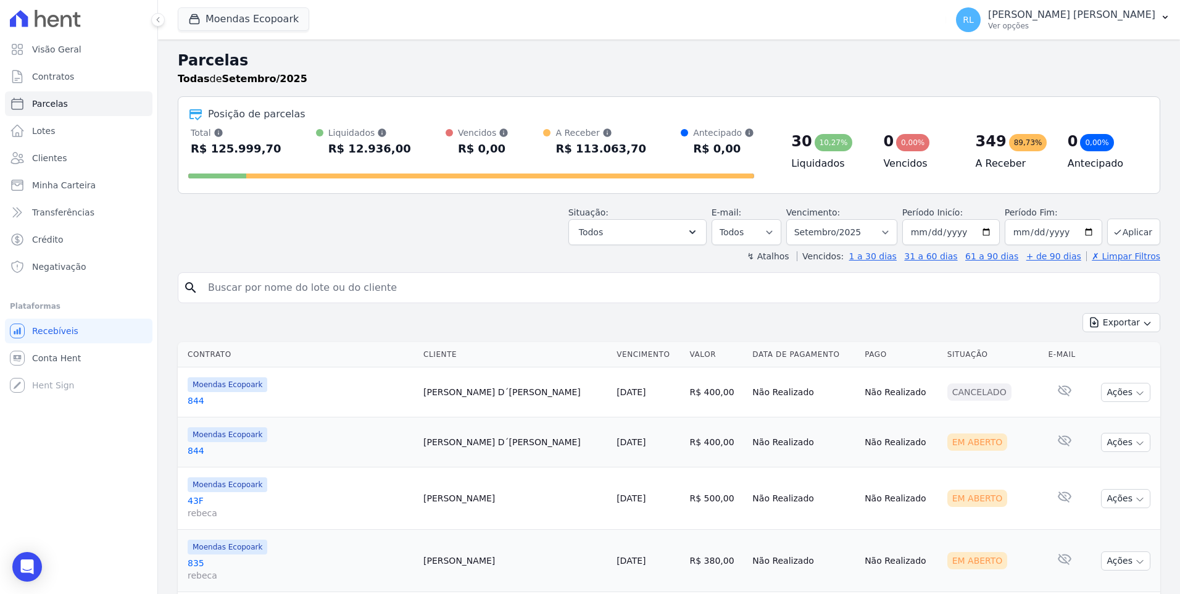
click at [373, 284] on input "search" at bounding box center [678, 287] width 954 height 25
type input "welder"
select select
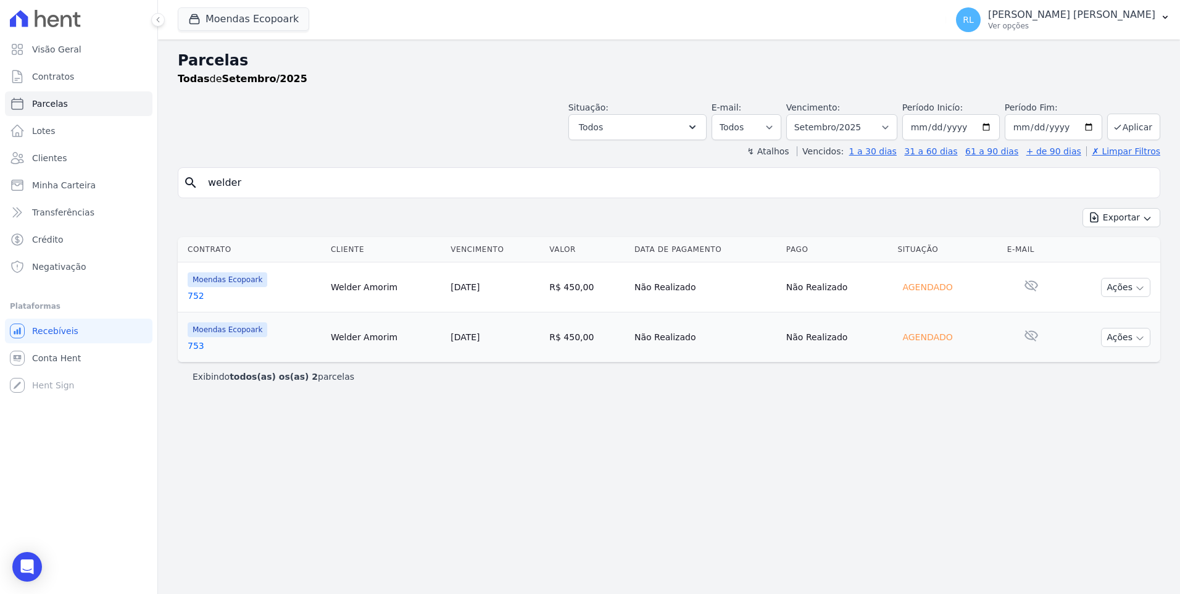
click at [204, 294] on link "752" at bounding box center [254, 295] width 133 height 12
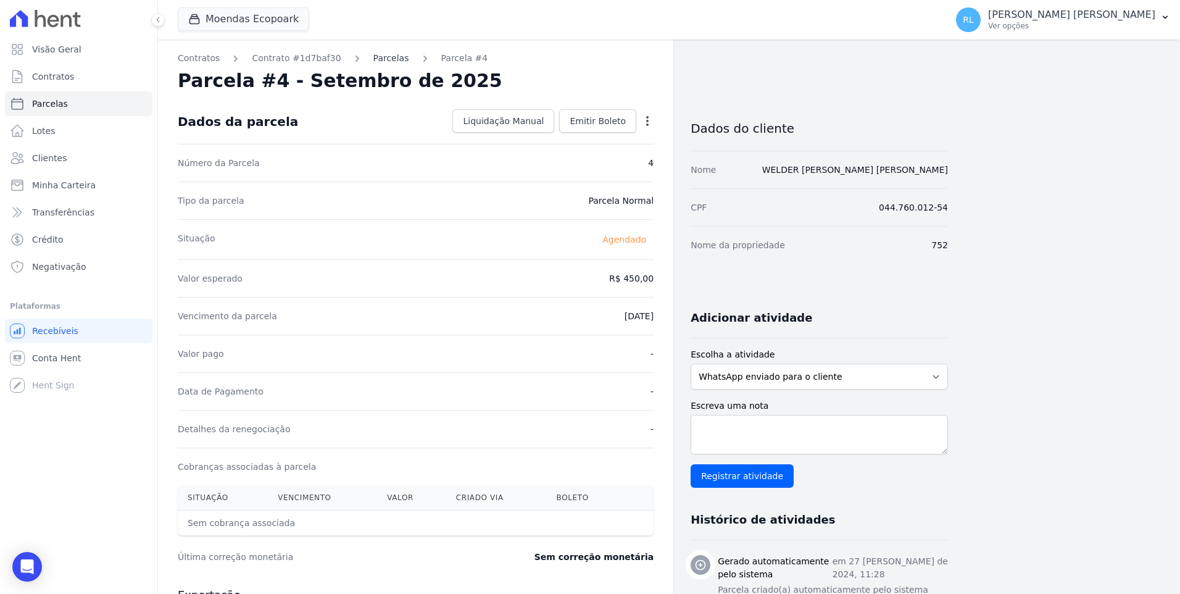
click at [378, 57] on link "Parcelas" at bounding box center [391, 58] width 36 height 13
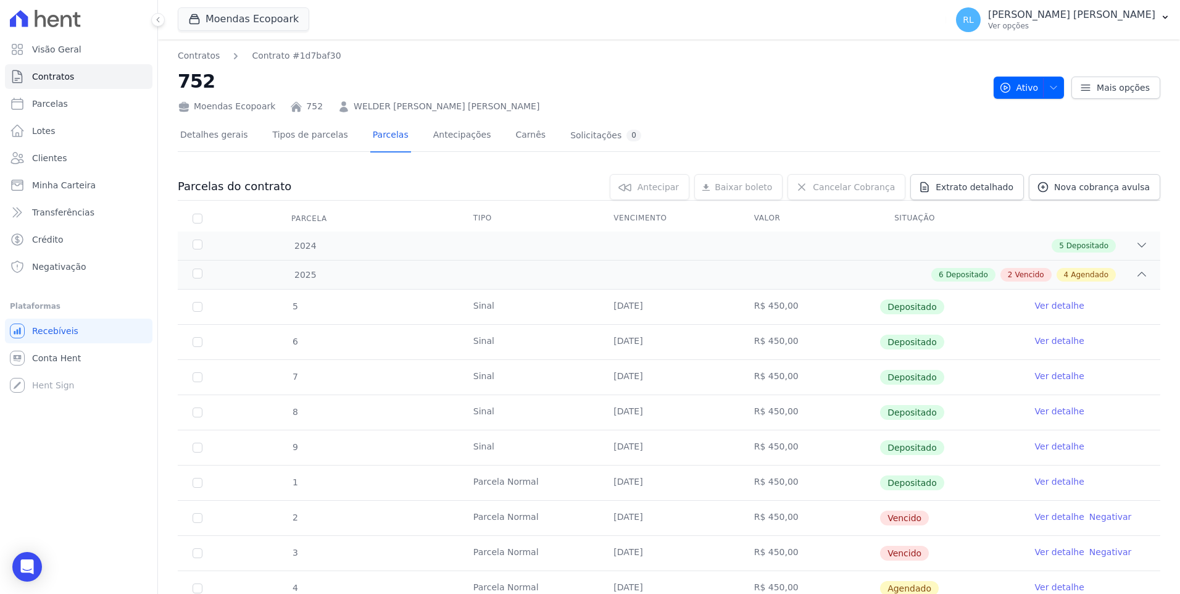
scroll to position [62, 0]
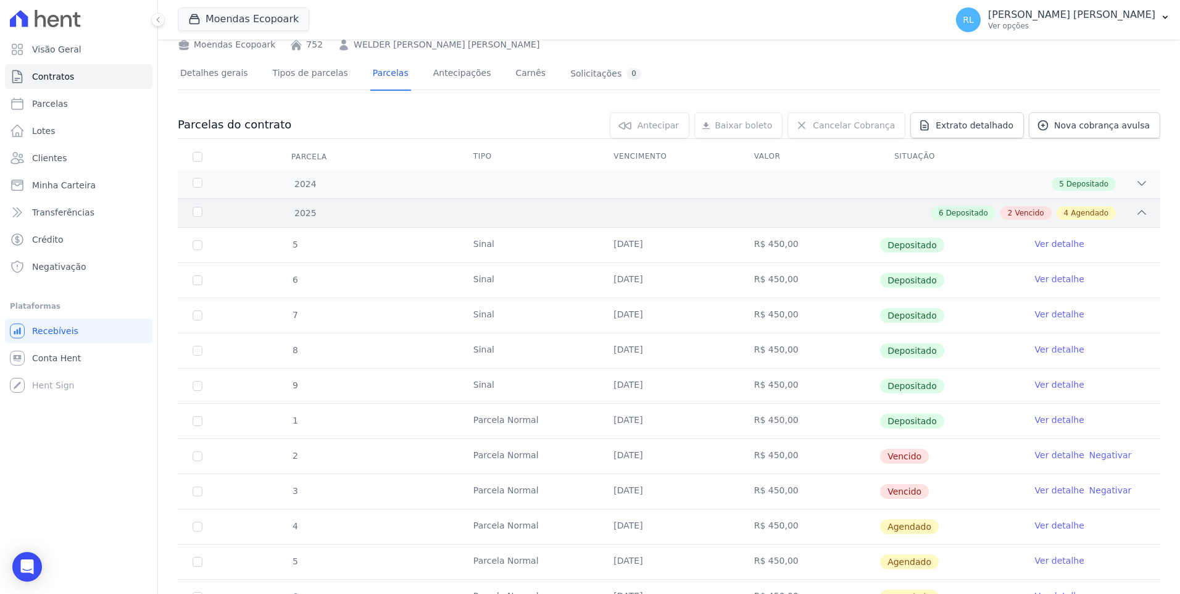
click at [1142, 209] on div "2025 6 Depositado 2 Vencido 4 Agendado" at bounding box center [669, 212] width 982 height 29
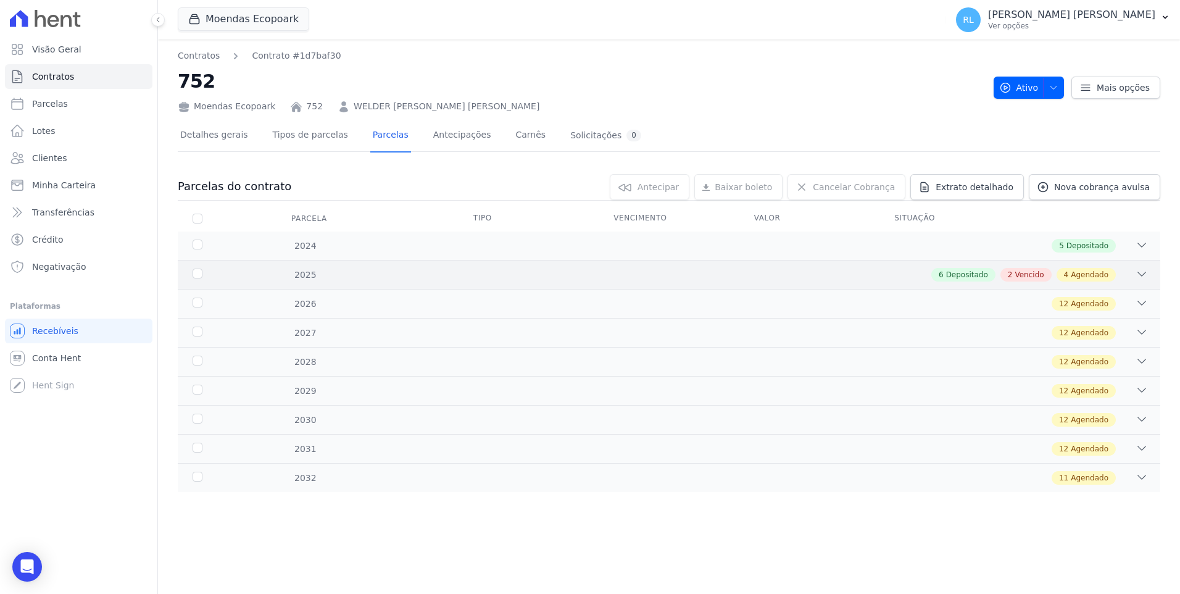
scroll to position [0, 0]
click at [1140, 234] on div "2024 5 Depositado" at bounding box center [669, 245] width 982 height 28
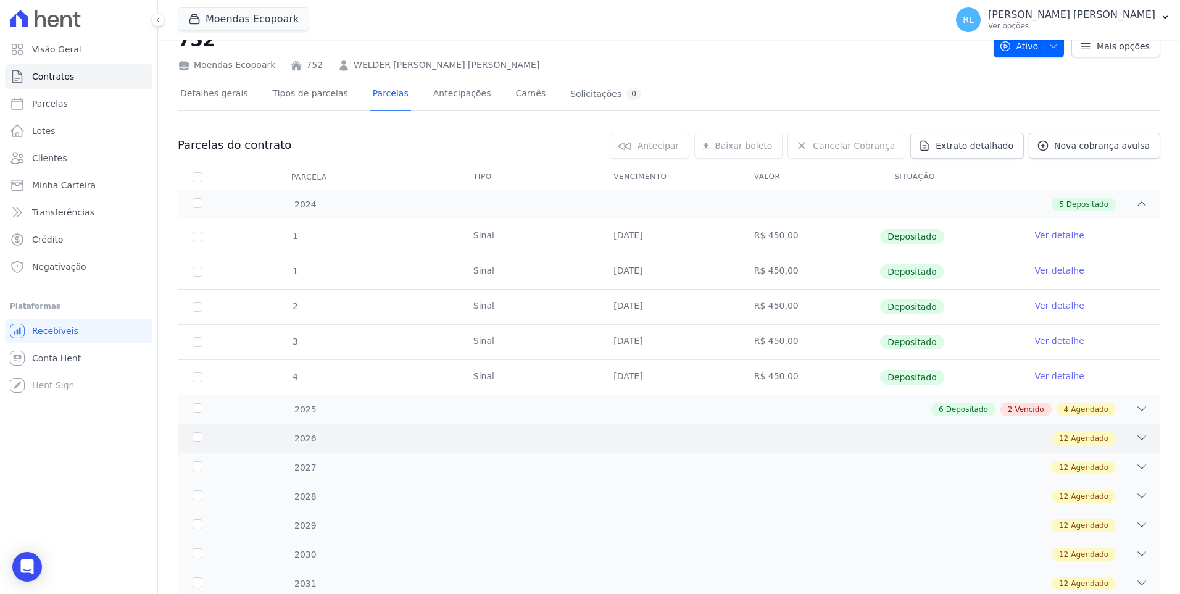
scroll to position [111, 0]
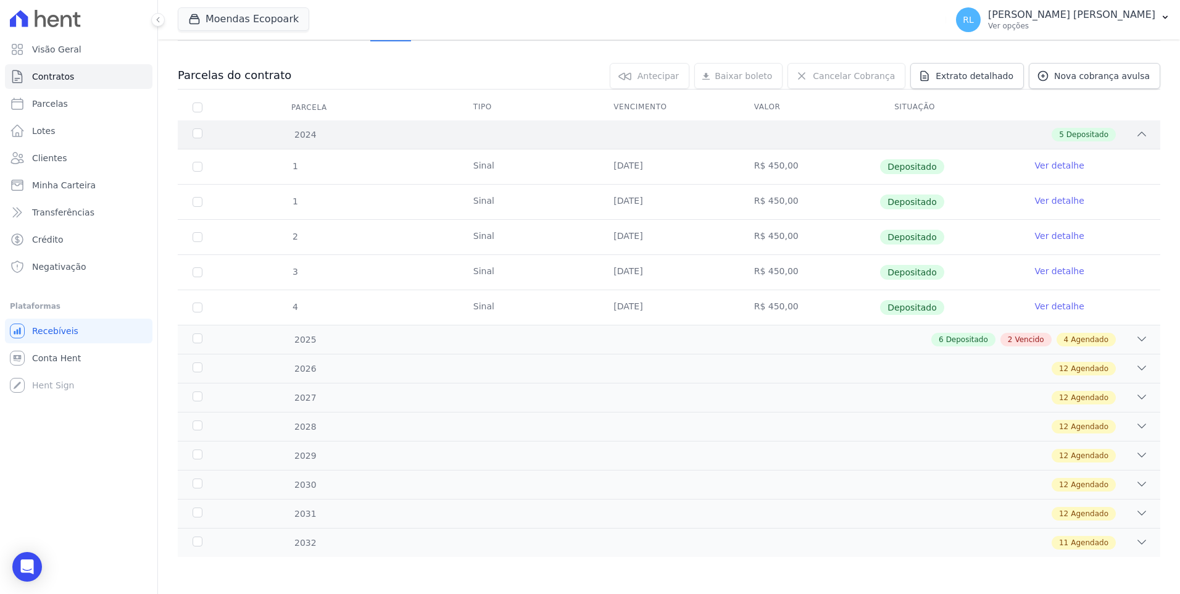
click at [1135, 137] on icon at bounding box center [1141, 134] width 12 height 12
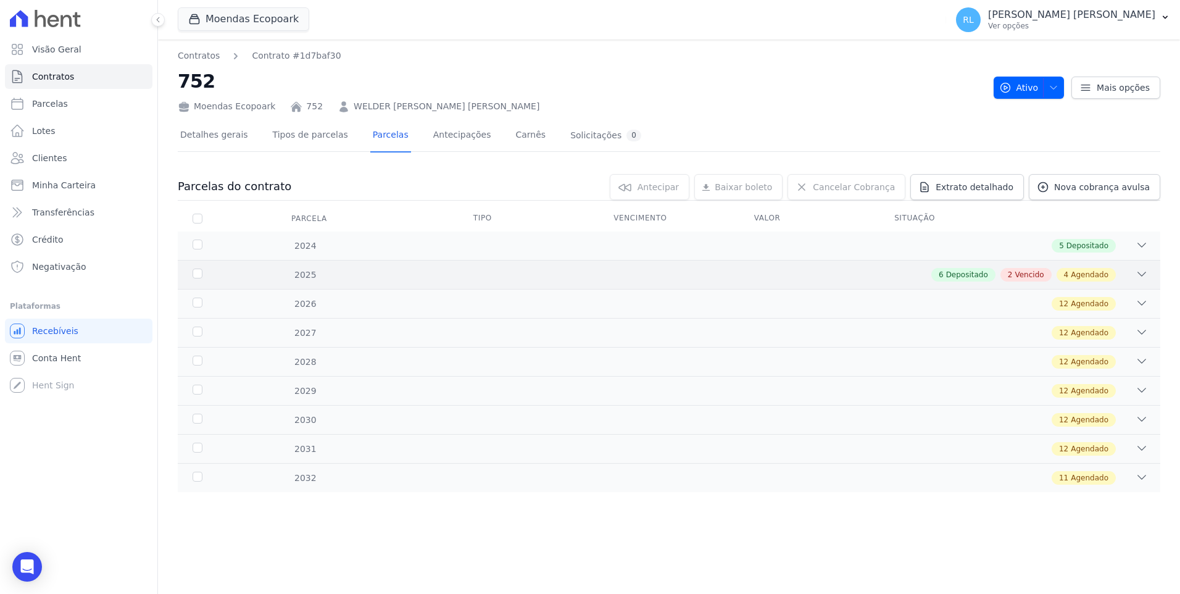
click at [1143, 273] on icon at bounding box center [1141, 274] width 12 height 12
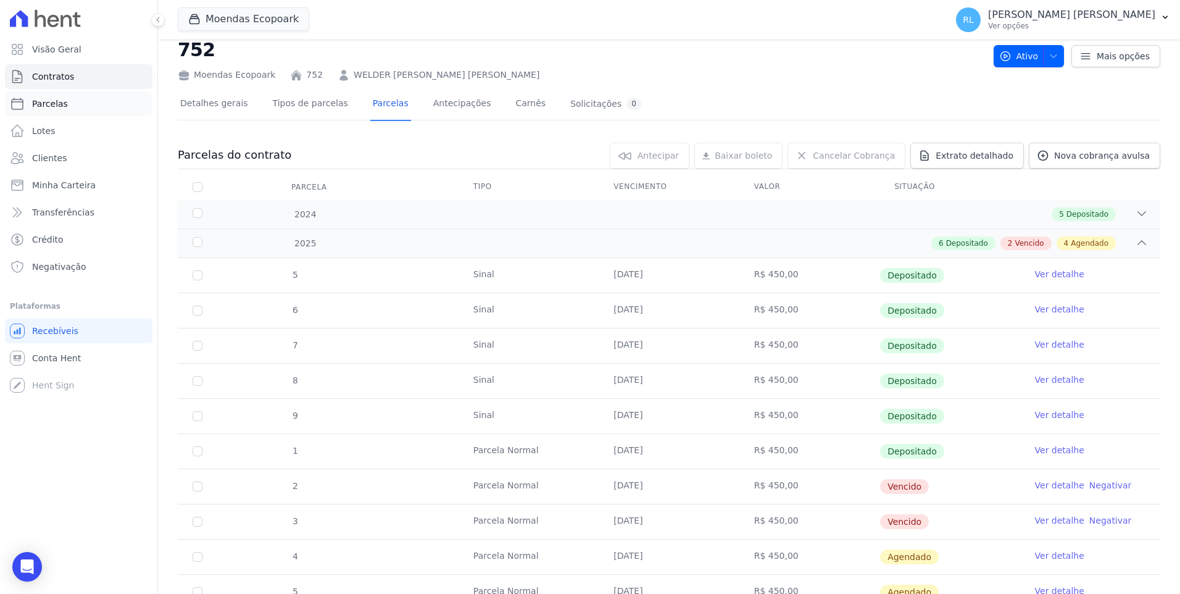
scroll to position [62, 0]
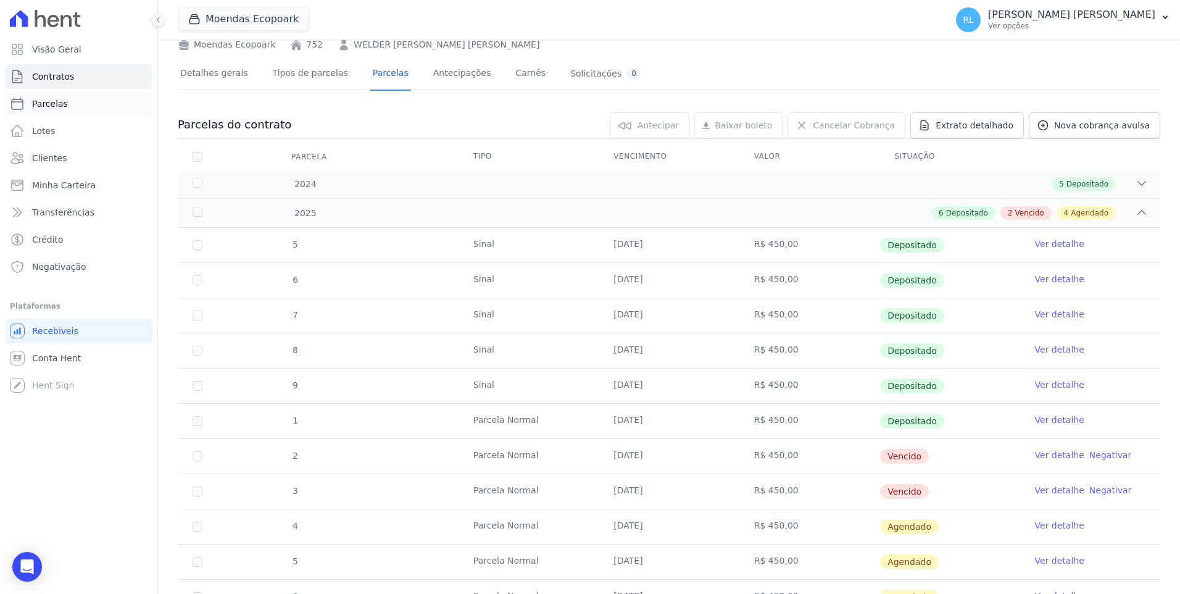
click at [67, 94] on link "Parcelas" at bounding box center [78, 103] width 147 height 25
select select
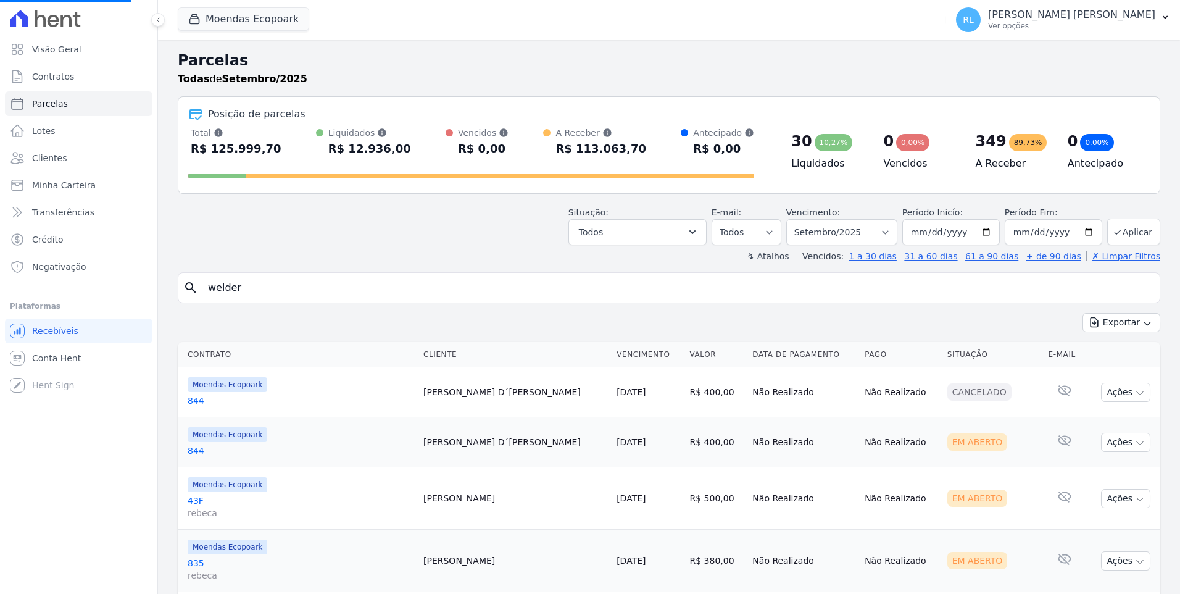
drag, startPoint x: 276, startPoint y: 289, endPoint x: 167, endPoint y: 284, distance: 109.3
select select
click at [244, 286] on input "search" at bounding box center [678, 287] width 954 height 25
type input "741"
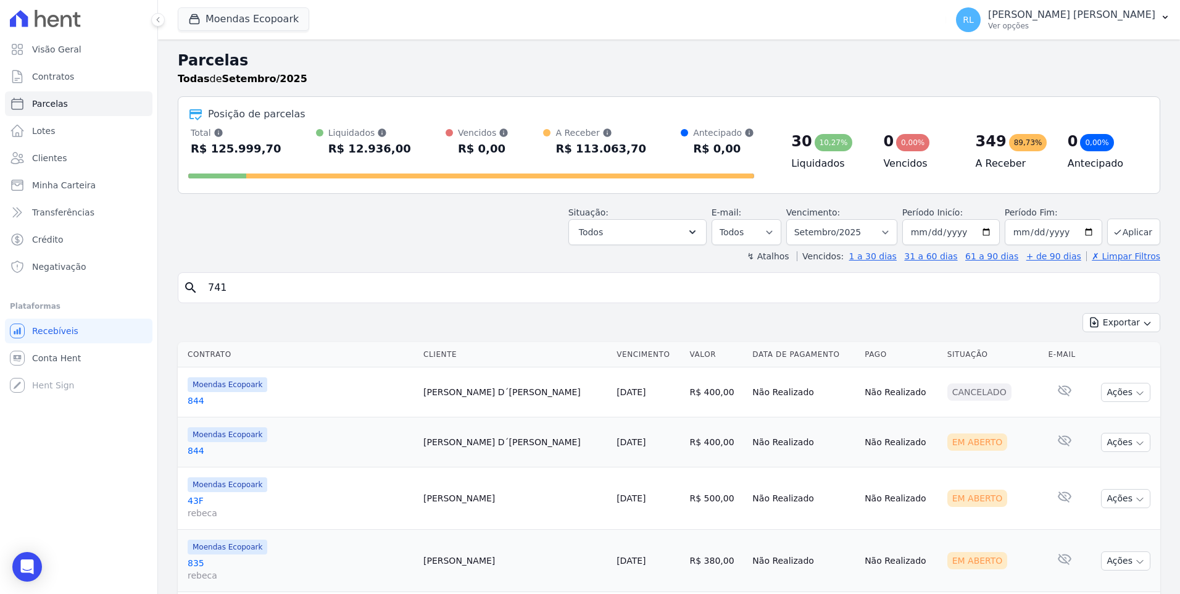
select select
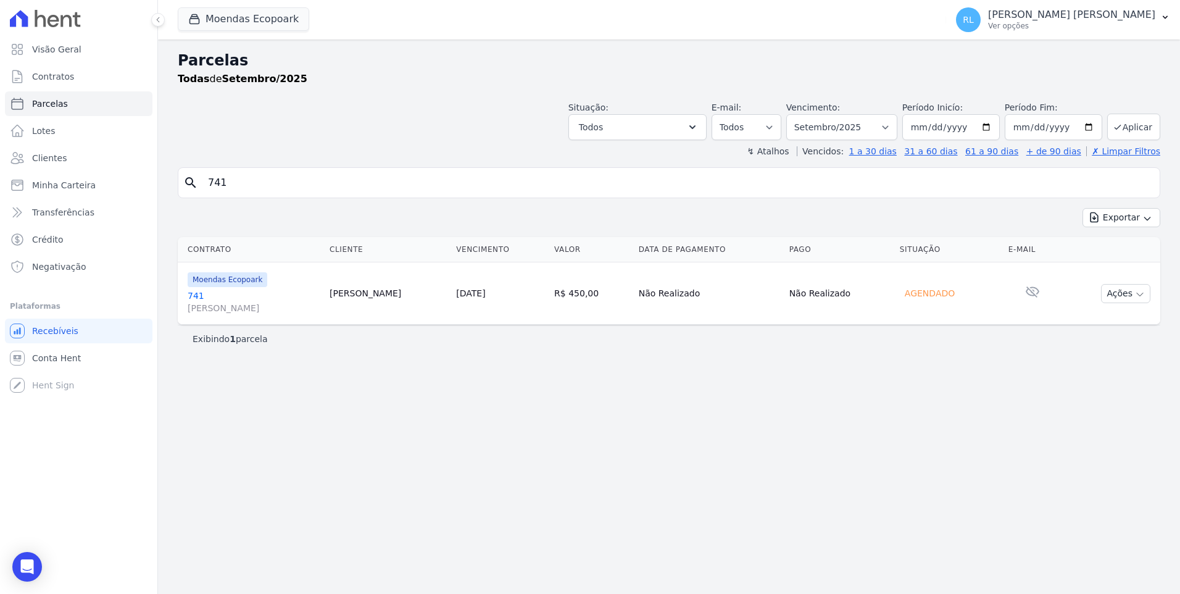
click at [201, 294] on link "741 [PERSON_NAME]" at bounding box center [254, 301] width 132 height 25
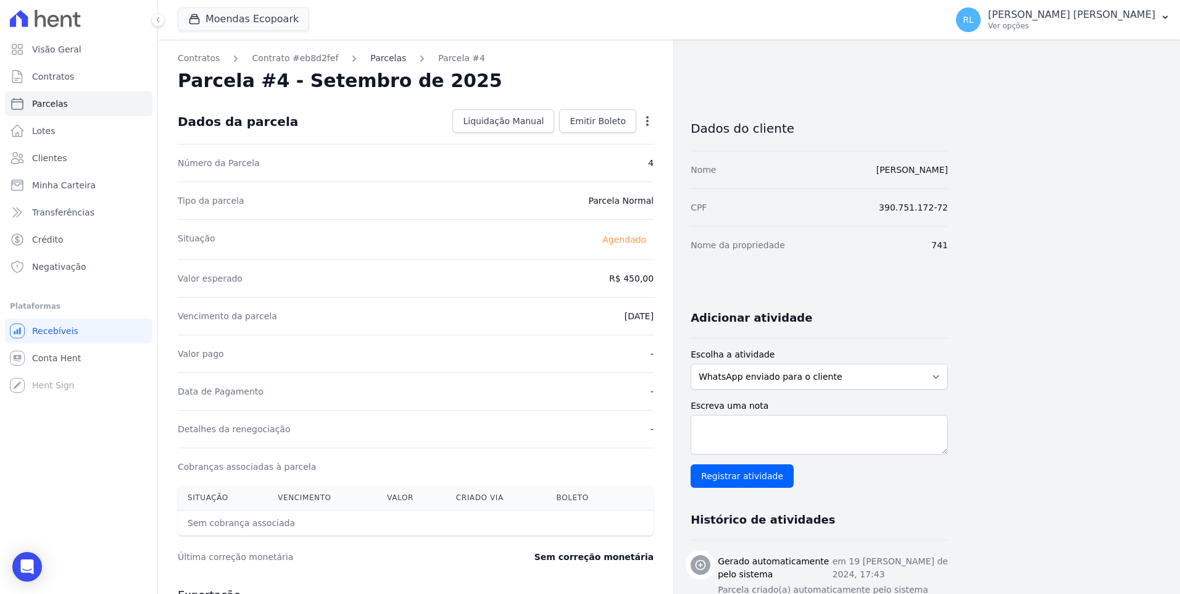
click at [380, 57] on link "Parcelas" at bounding box center [388, 58] width 36 height 13
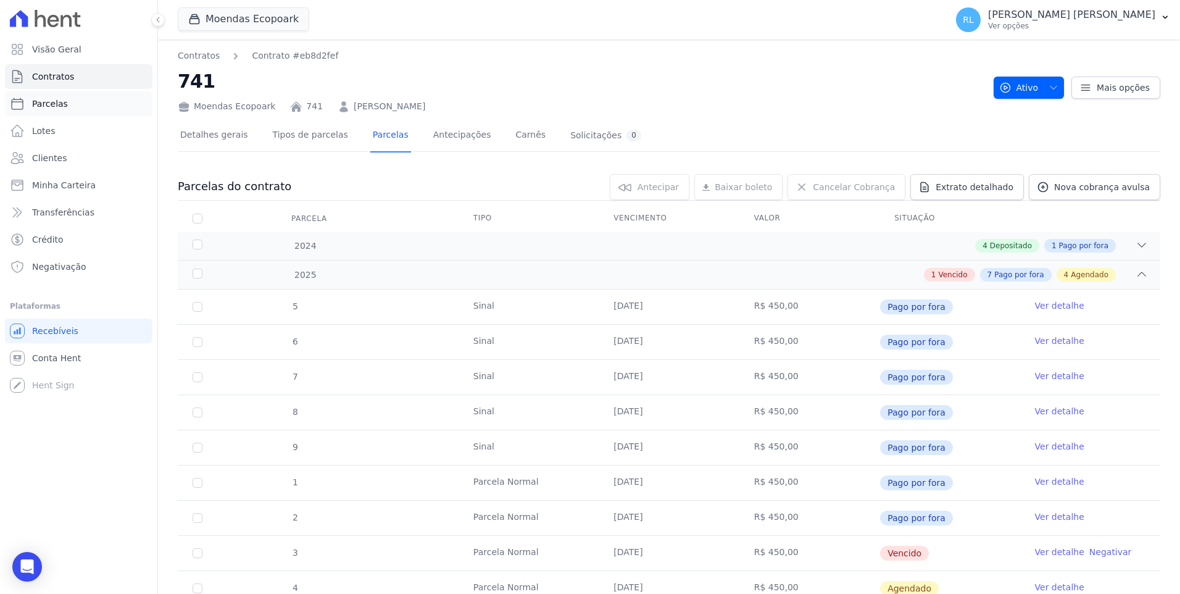
click at [59, 97] on span "Parcelas" at bounding box center [50, 103] width 36 height 12
select select
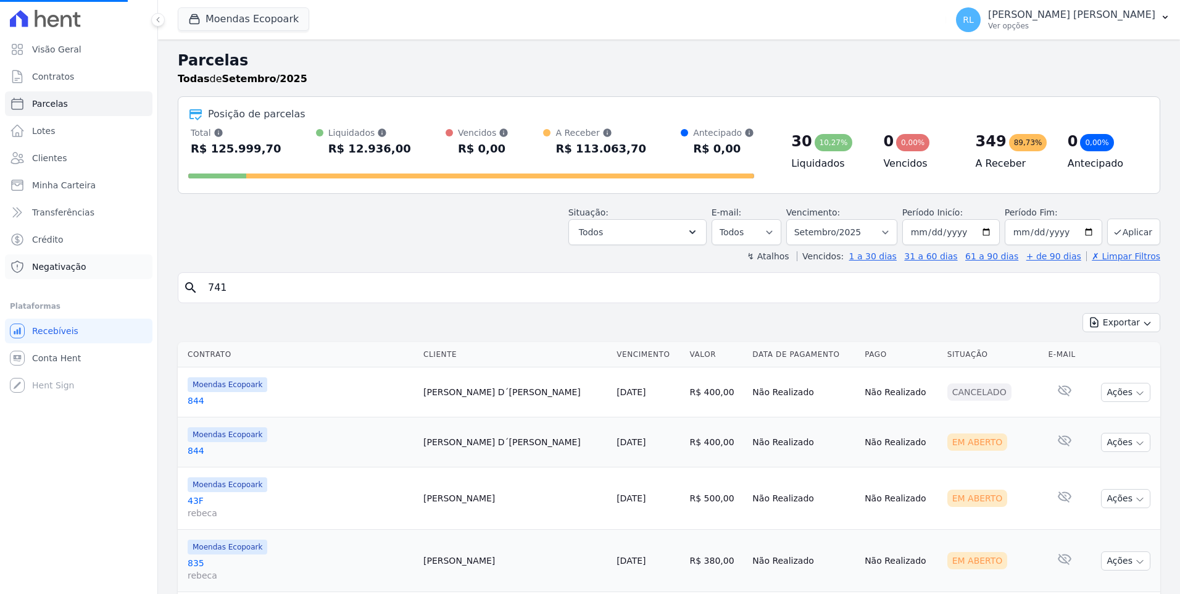
select select
drag, startPoint x: 146, startPoint y: 270, endPoint x: 228, endPoint y: 284, distance: 84.0
click at [228, 284] on input "search" at bounding box center [678, 287] width 954 height 25
type input "752"
select select
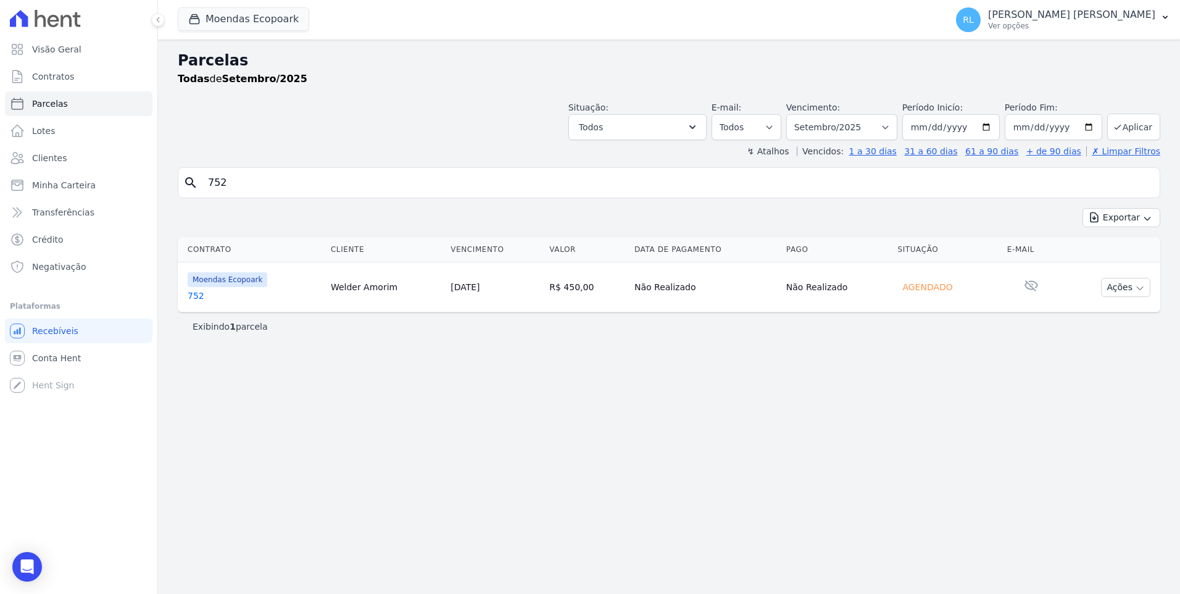
click at [197, 297] on link "752" at bounding box center [254, 295] width 133 height 12
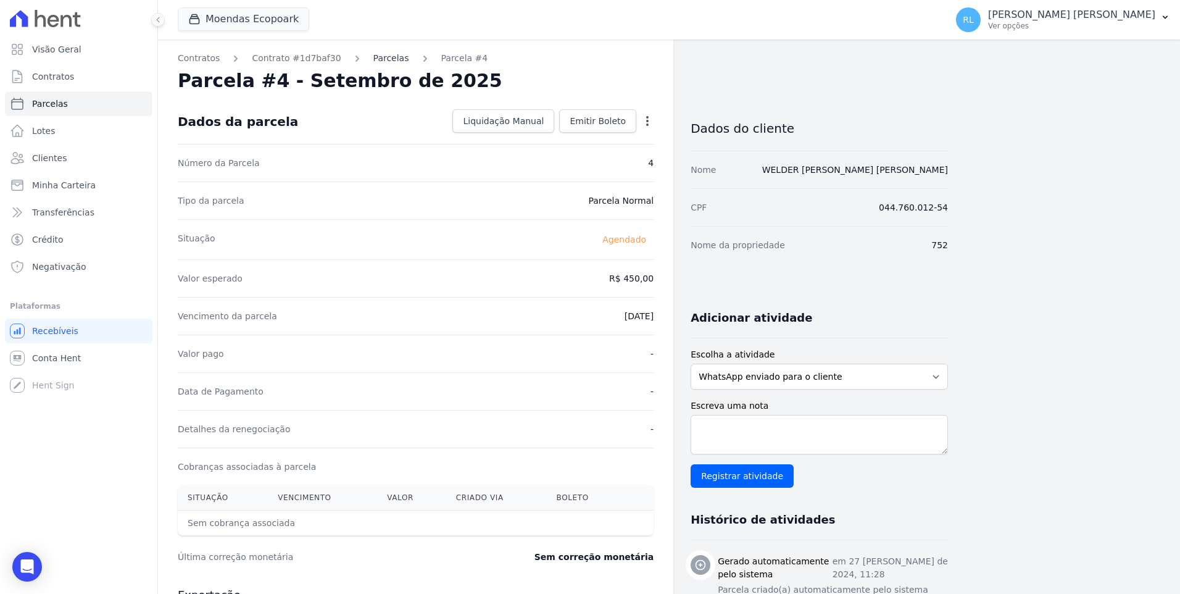
click at [376, 60] on link "Parcelas" at bounding box center [391, 58] width 36 height 13
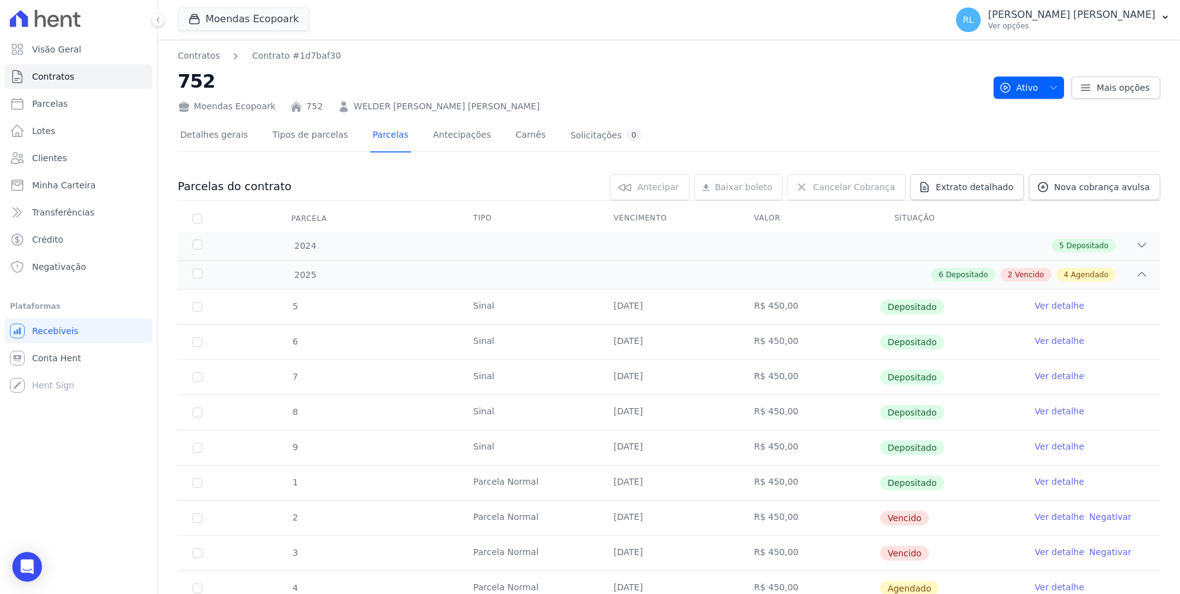
click at [1058, 481] on link "Ver detalhe" at bounding box center [1059, 481] width 49 height 12
